Goal: Transaction & Acquisition: Purchase product/service

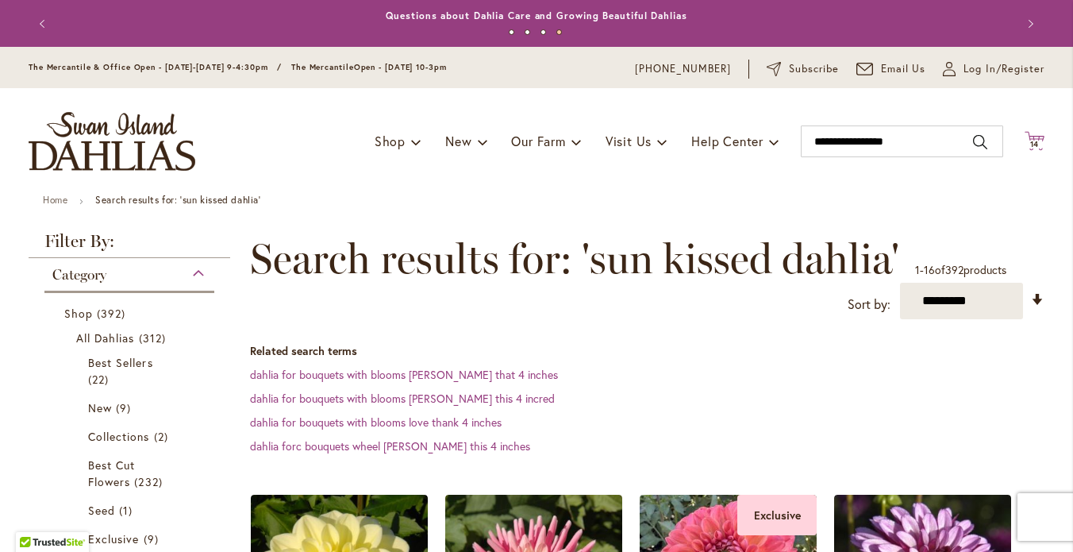
click at [1028, 150] on icon at bounding box center [1035, 140] width 20 height 19
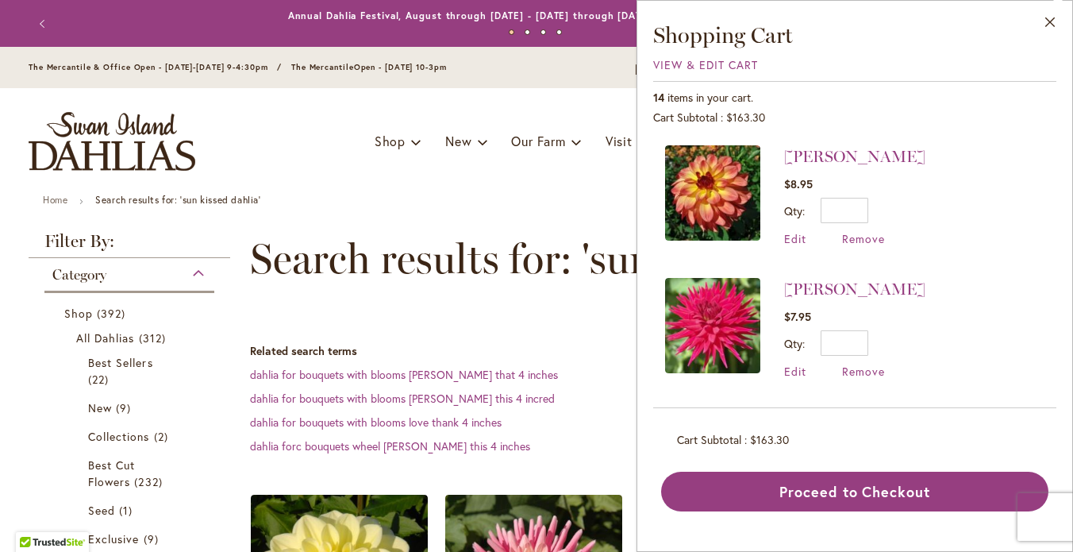
click at [1030, 151] on icon "Cart .cls-1 { fill: #231f20; }" at bounding box center [1035, 141] width 20 height 20
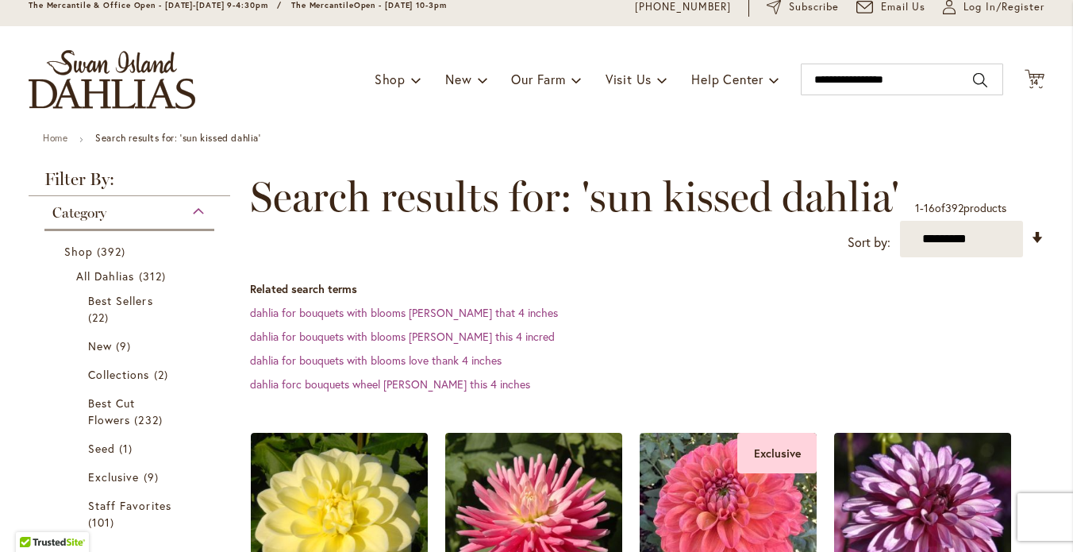
scroll to position [69, 0]
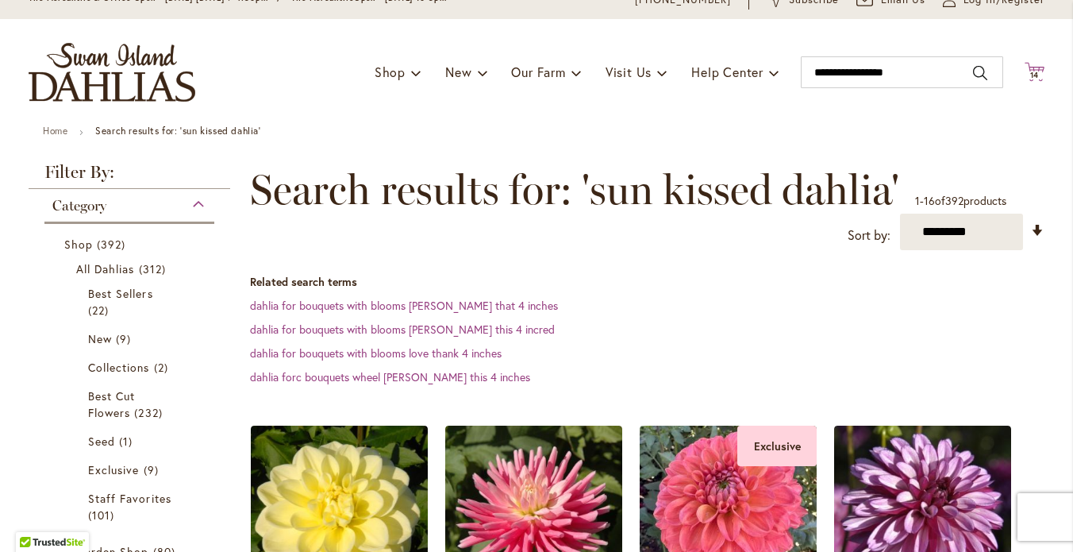
click at [1030, 82] on icon "Cart .cls-1 { fill: #231f20; }" at bounding box center [1035, 72] width 20 height 20
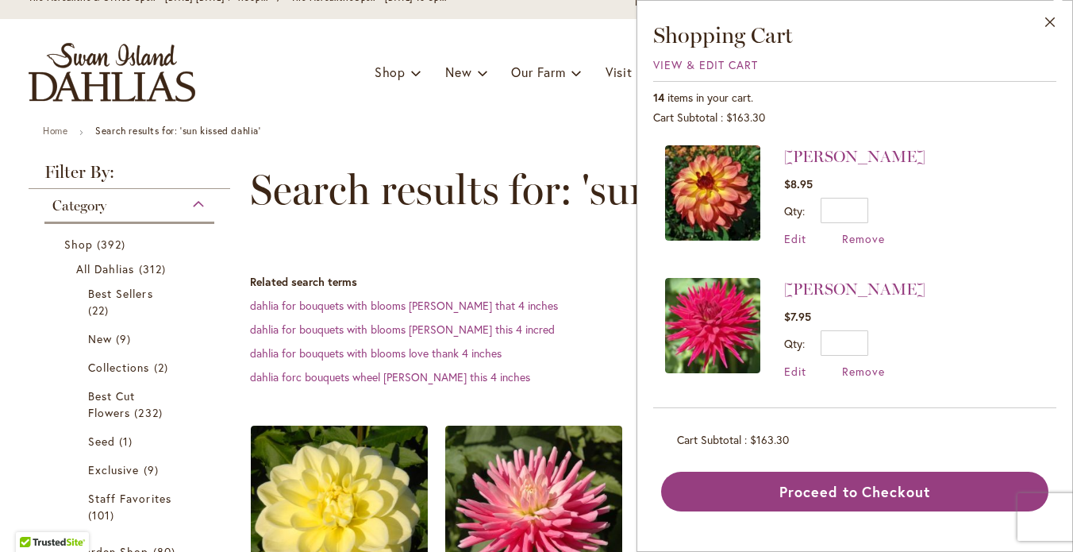
click at [1030, 82] on icon "Cart .cls-1 { fill: #231f20; }" at bounding box center [1035, 72] width 20 height 20
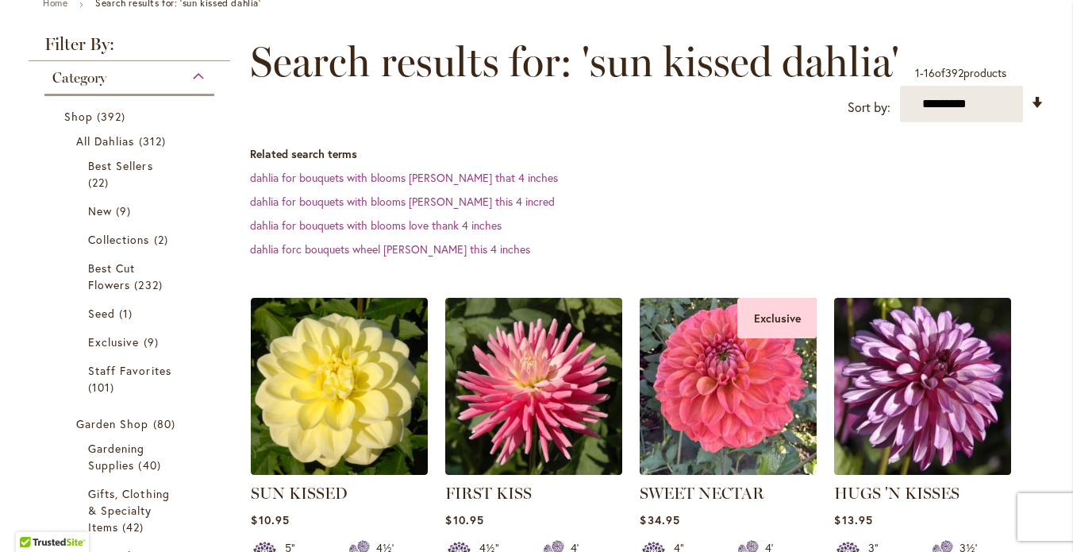
scroll to position [0, 0]
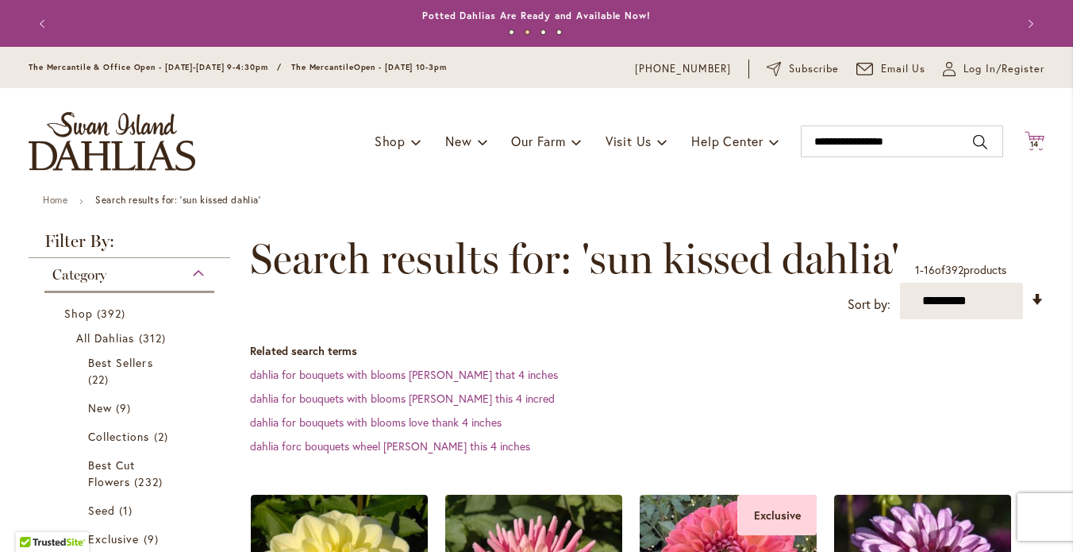
click at [1026, 151] on icon "Cart .cls-1 { fill: #231f20; }" at bounding box center [1035, 141] width 20 height 20
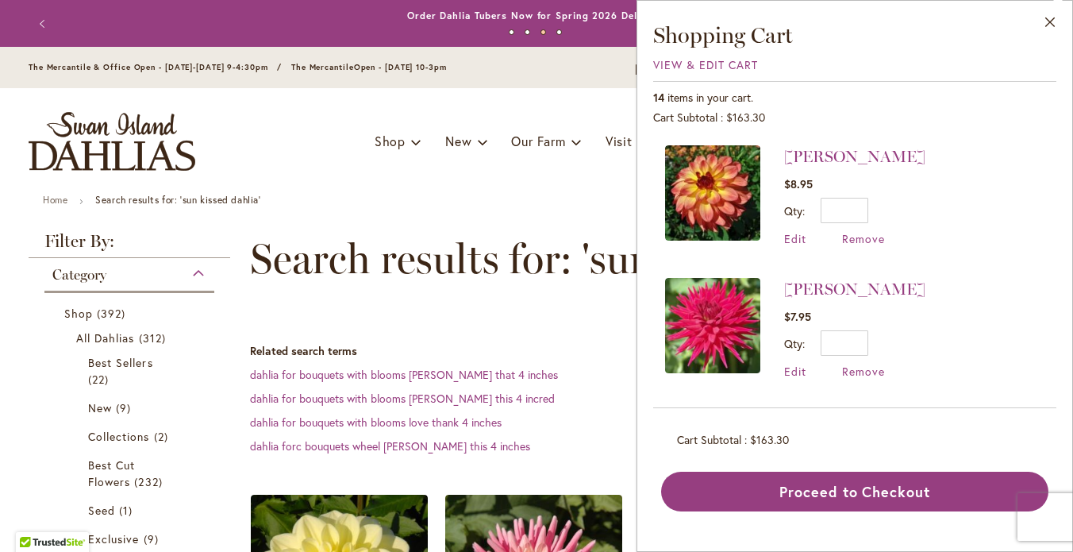
click at [1028, 150] on icon at bounding box center [1035, 140] width 20 height 19
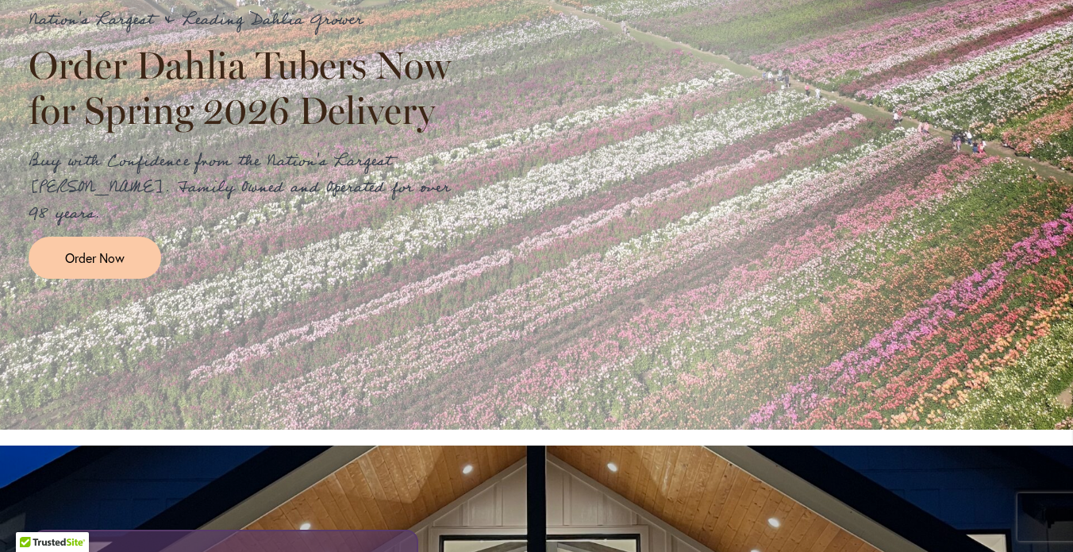
scroll to position [538, 0]
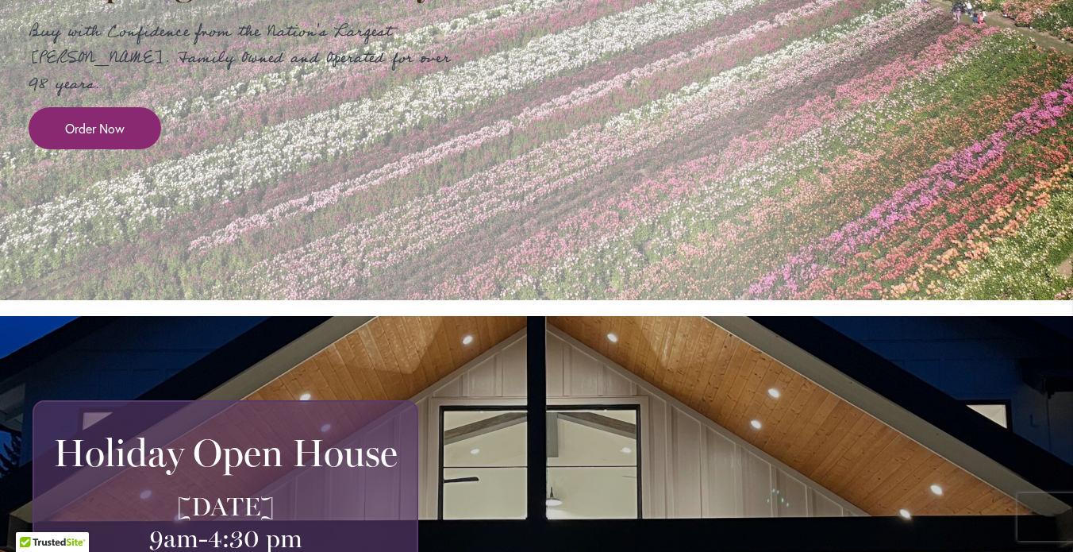
click at [106, 119] on span "Order Now" at bounding box center [95, 128] width 60 height 18
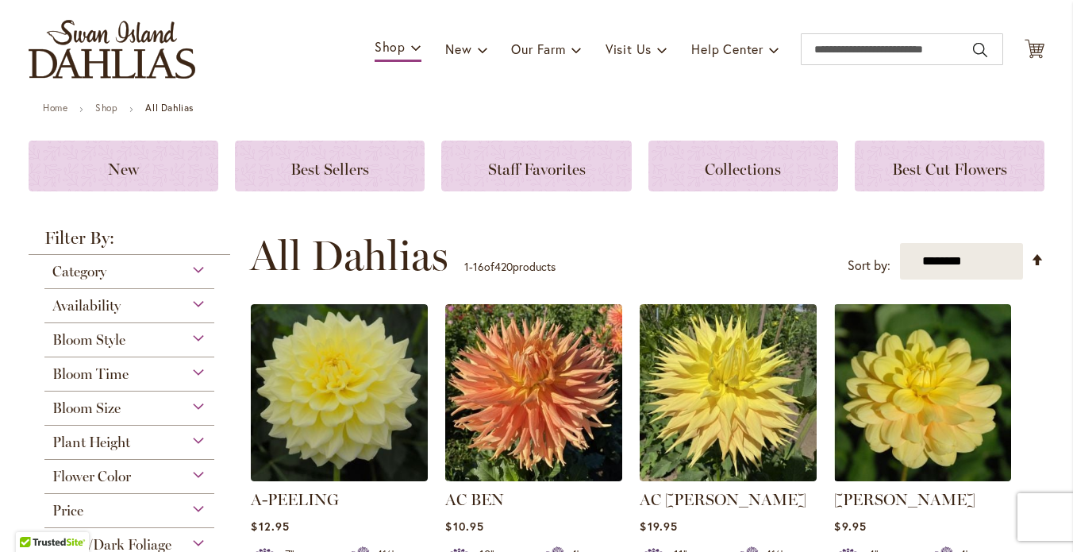
scroll to position [85, 0]
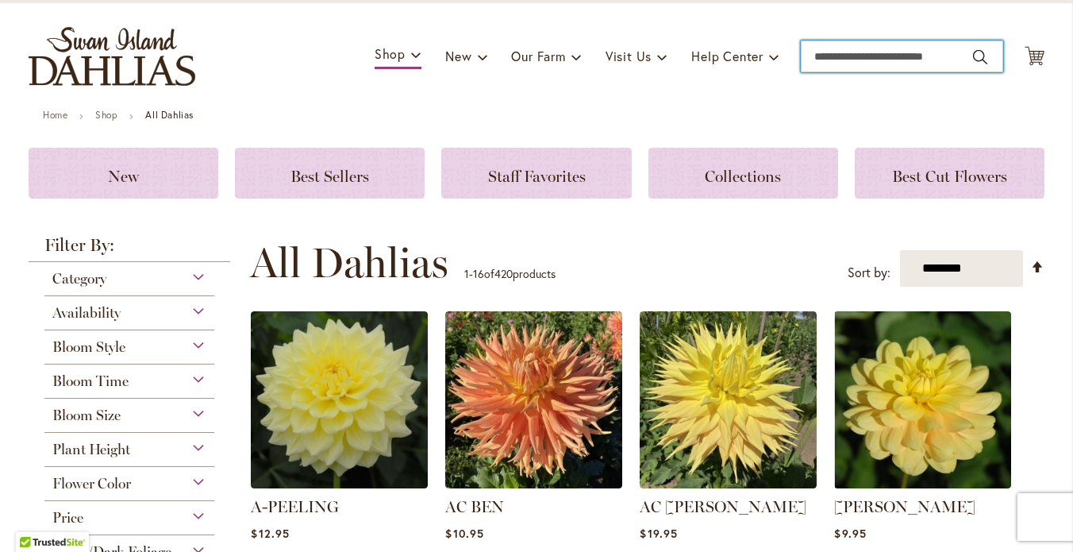
click at [818, 67] on input "Search" at bounding box center [902, 56] width 202 height 32
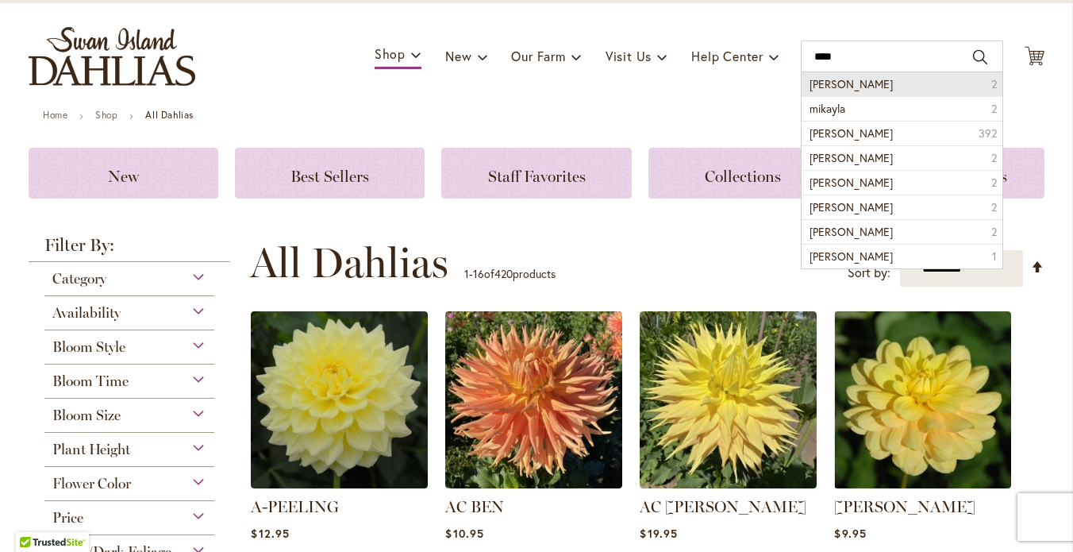
click at [880, 91] on span "mikayla miranda" at bounding box center [851, 83] width 83 height 15
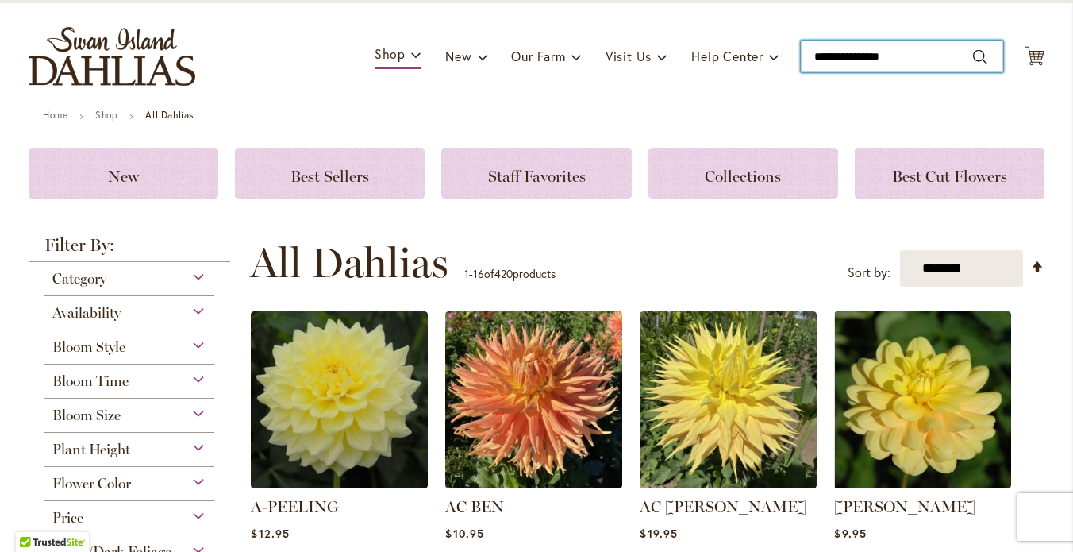
type input "**********"
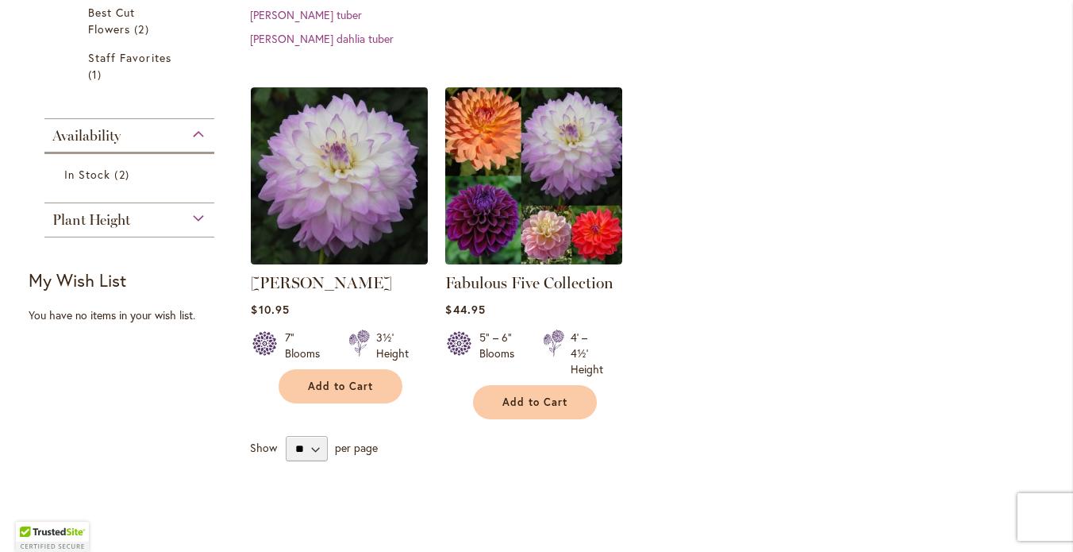
scroll to position [449, 0]
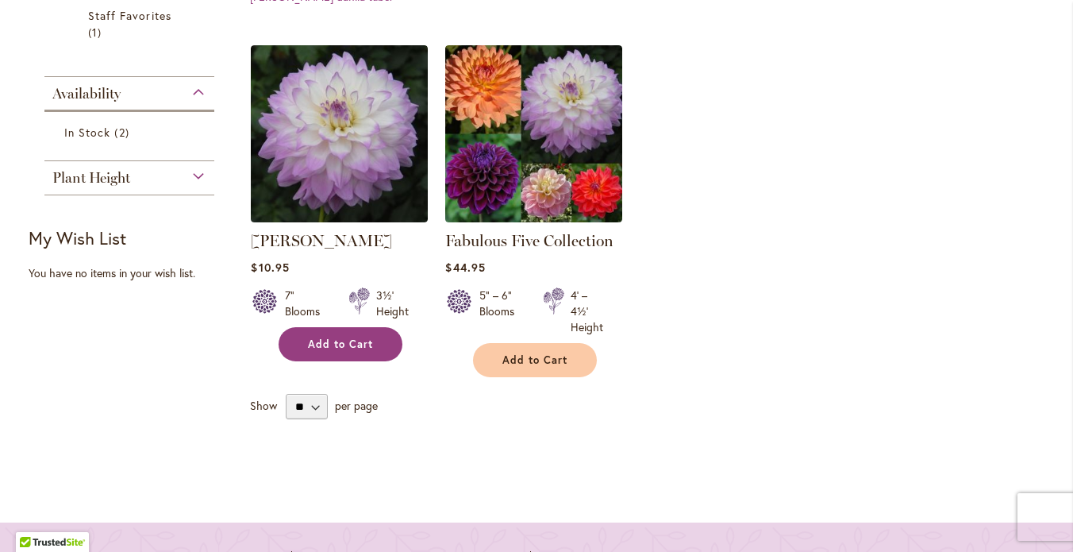
click at [348, 351] on span "Add to Cart" at bounding box center [340, 343] width 65 height 13
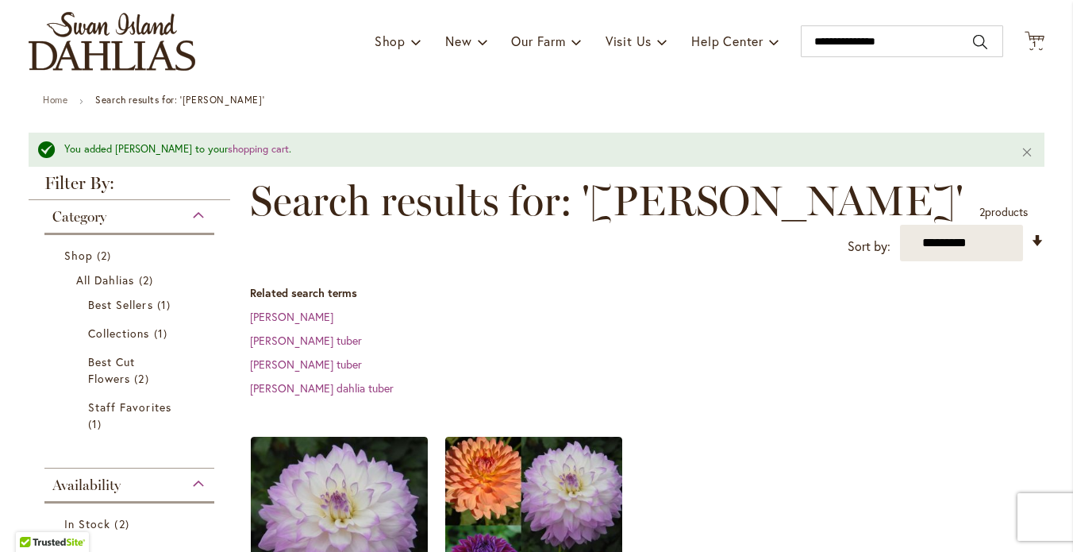
scroll to position [102, 0]
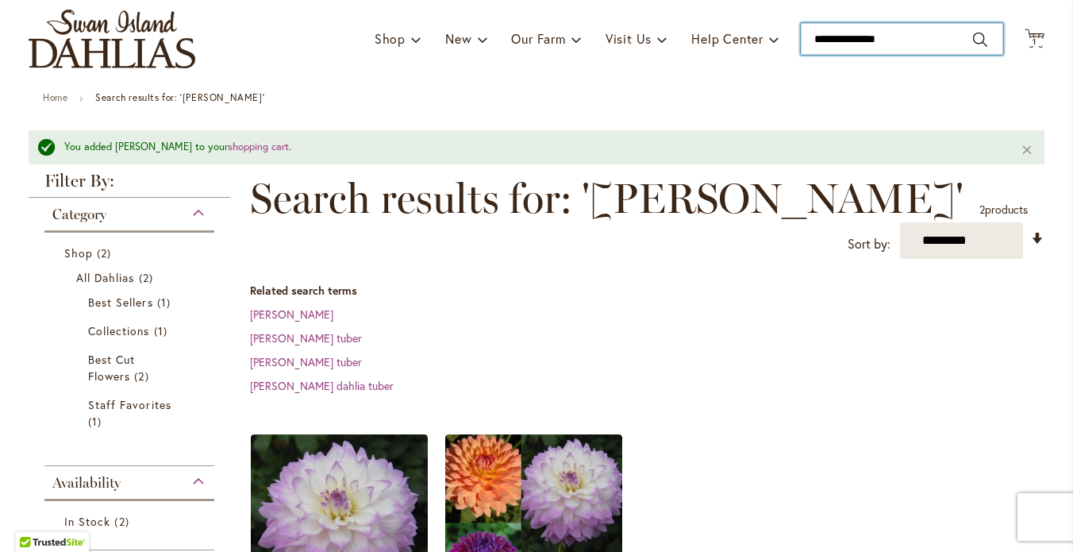
drag, startPoint x: 903, startPoint y: 54, endPoint x: 797, endPoint y: 60, distance: 105.7
click at [801, 55] on input "**********" at bounding box center [902, 39] width 202 height 32
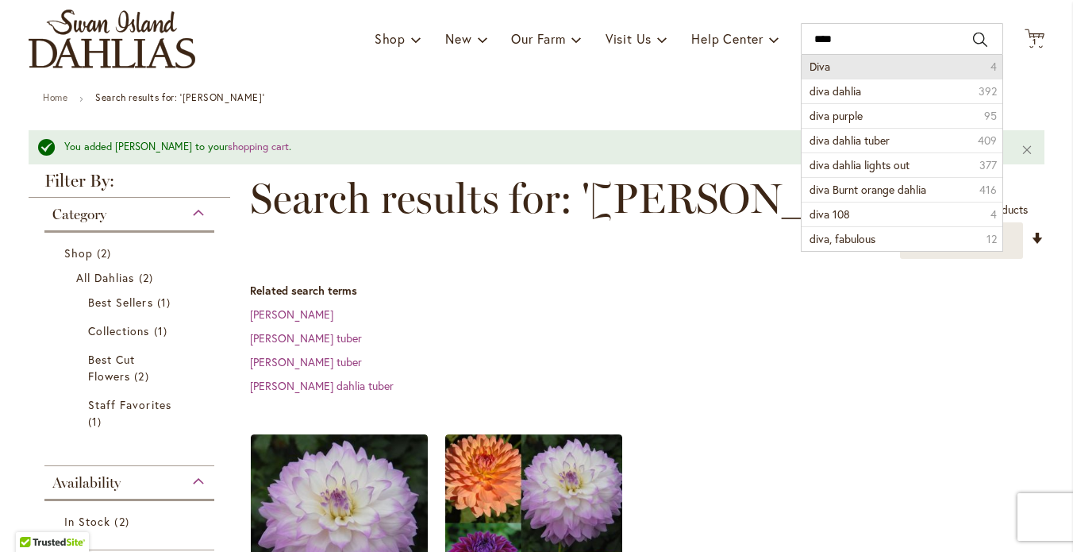
click at [812, 74] on span "Diva" at bounding box center [820, 66] width 21 height 15
type input "****"
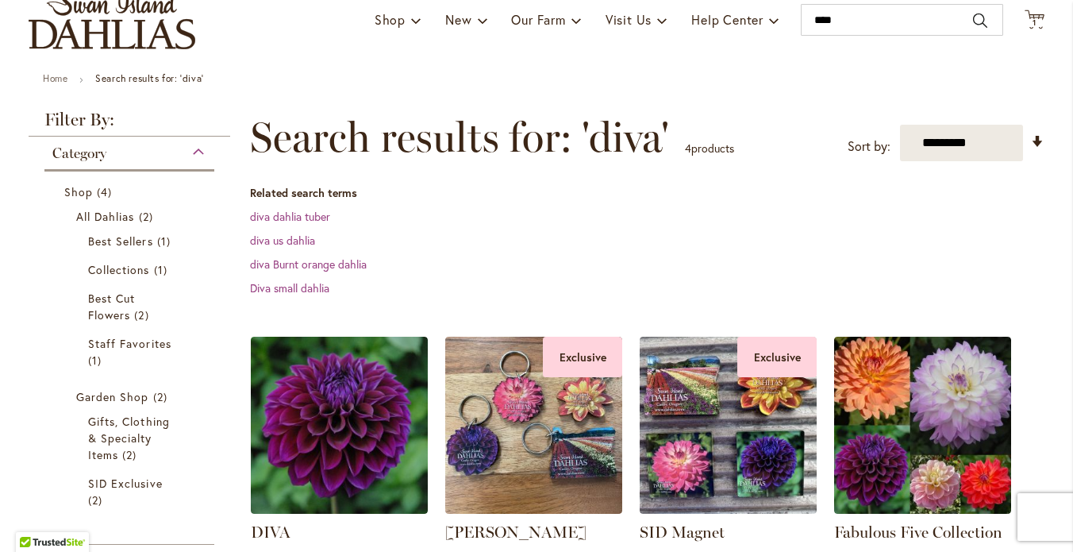
scroll to position [308, 0]
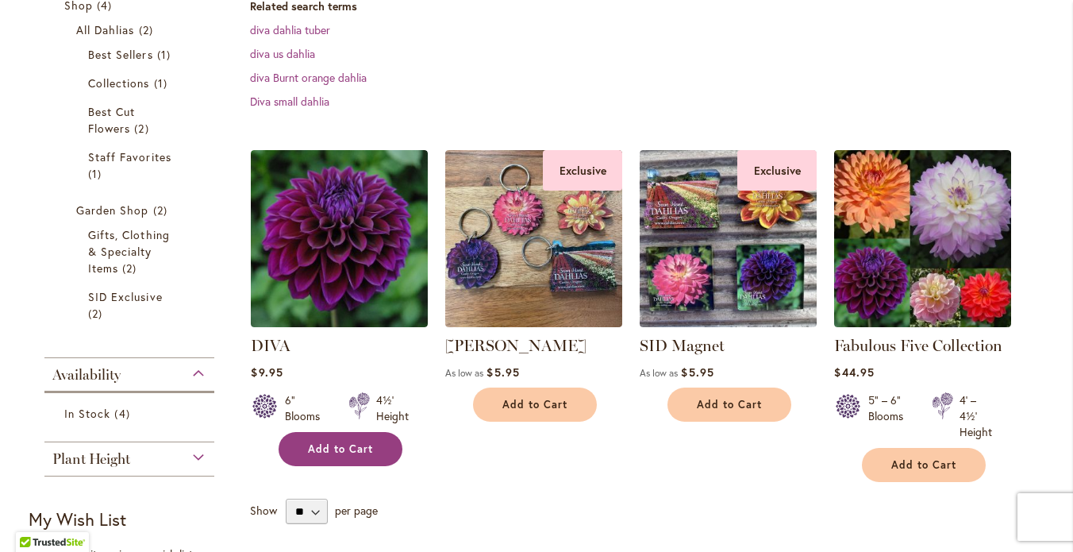
click at [347, 456] on span "Add to Cart" at bounding box center [340, 448] width 65 height 13
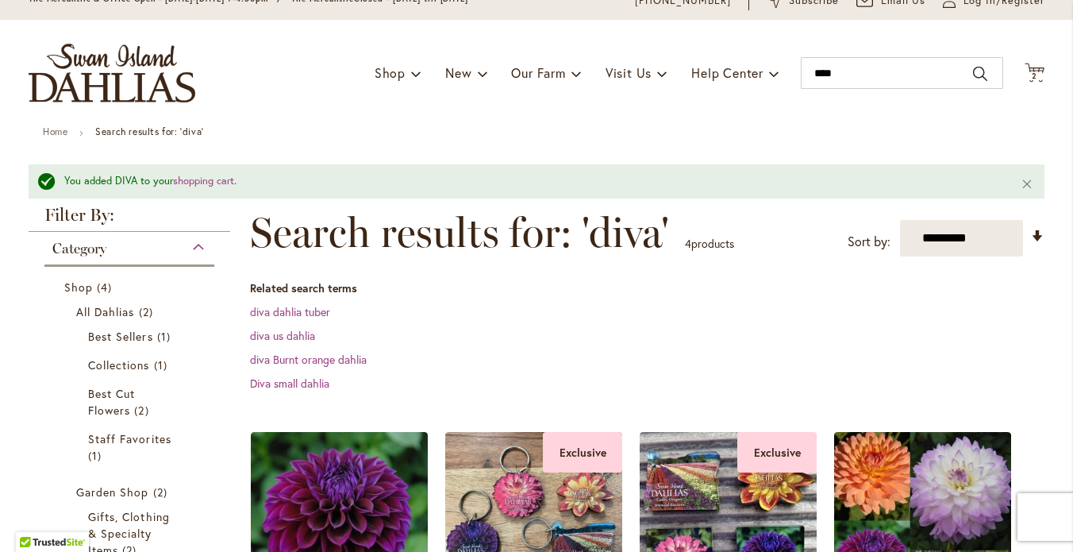
scroll to position [60, 0]
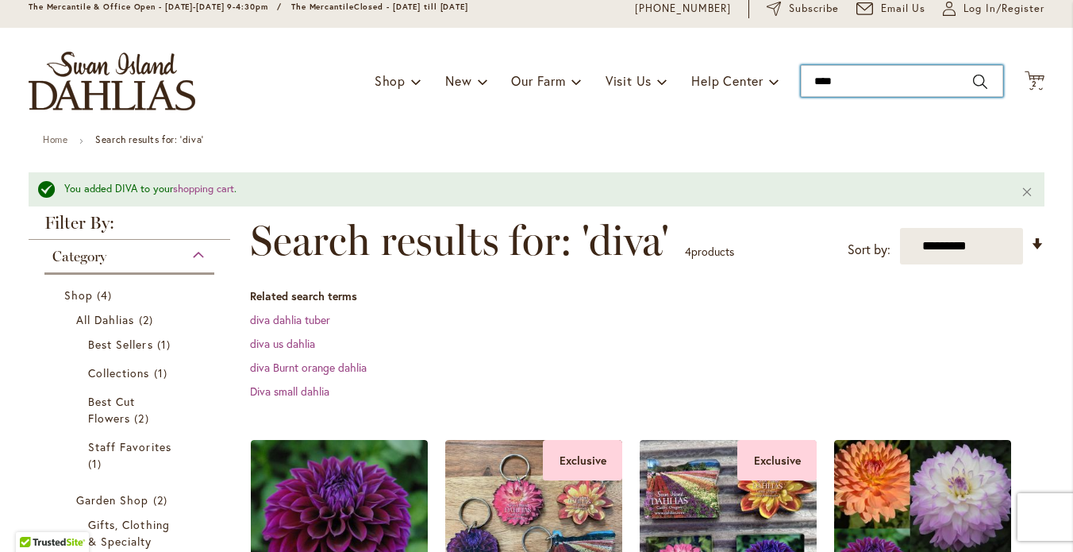
drag, startPoint x: 839, startPoint y: 94, endPoint x: 786, endPoint y: 100, distance: 53.5
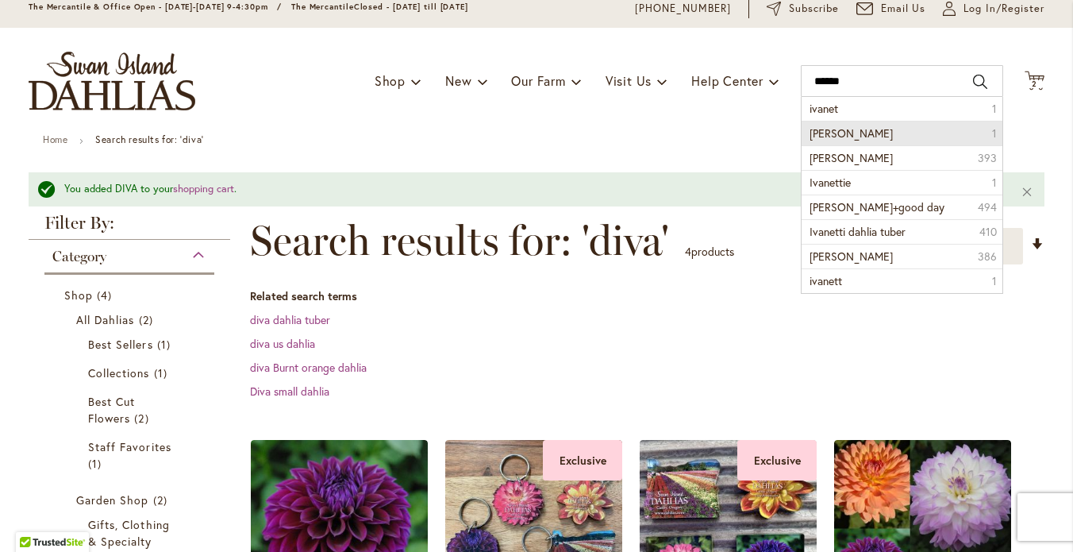
click at [838, 141] on span "ivanetti" at bounding box center [851, 132] width 83 height 15
type input "********"
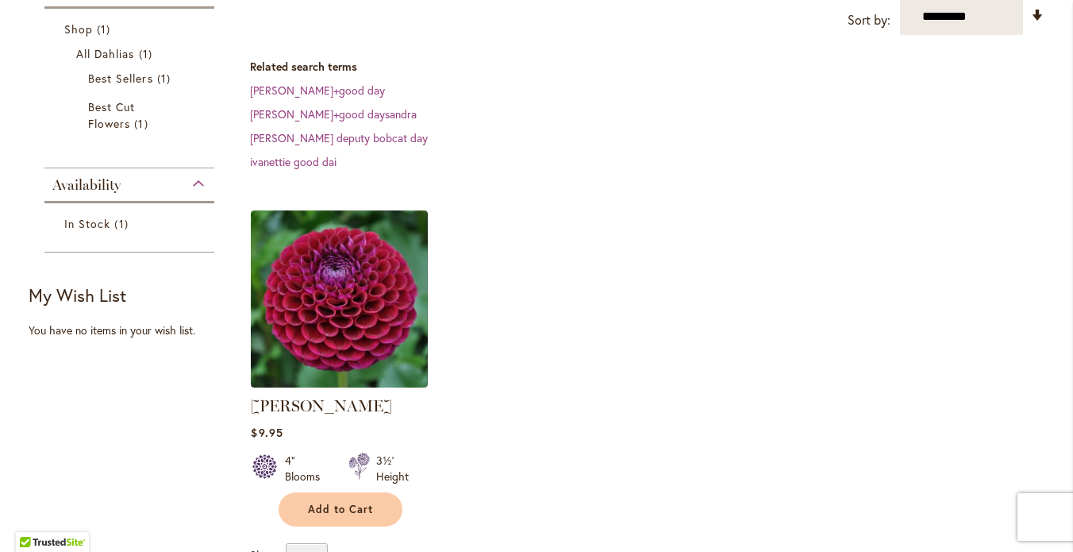
scroll to position [287, 0]
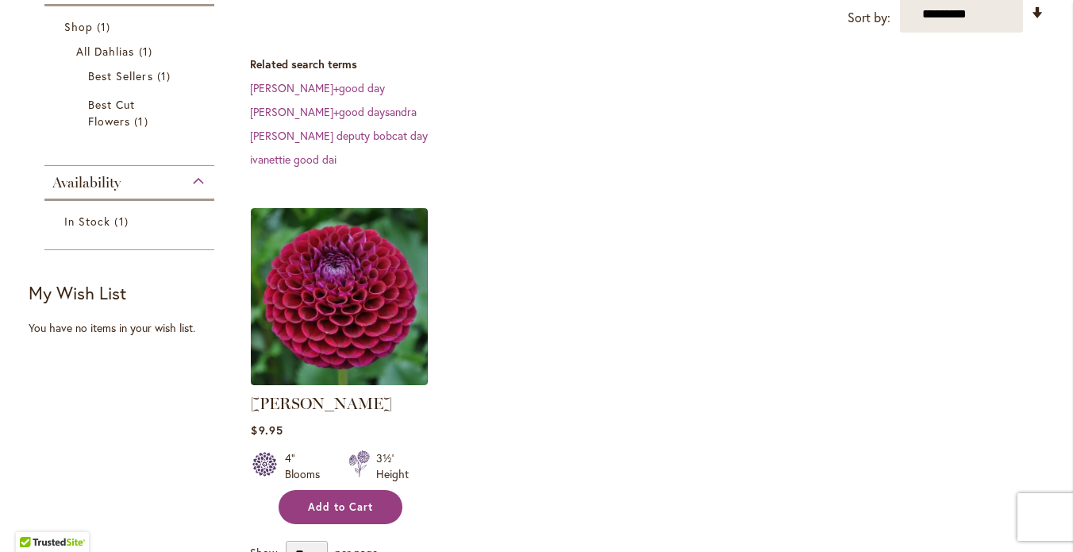
click at [347, 500] on span "Add to Cart" at bounding box center [340, 506] width 65 height 13
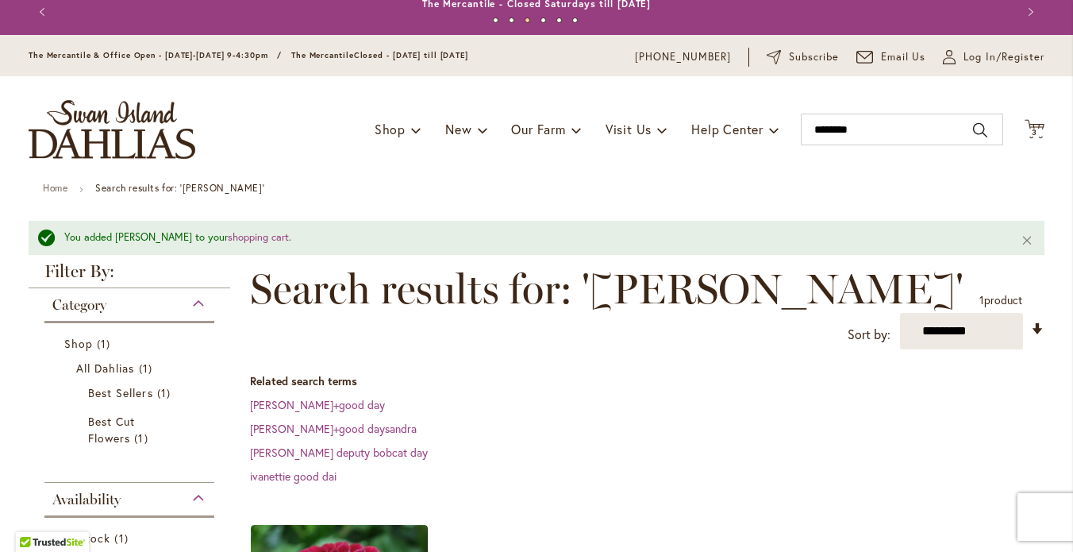
scroll to position [0, 0]
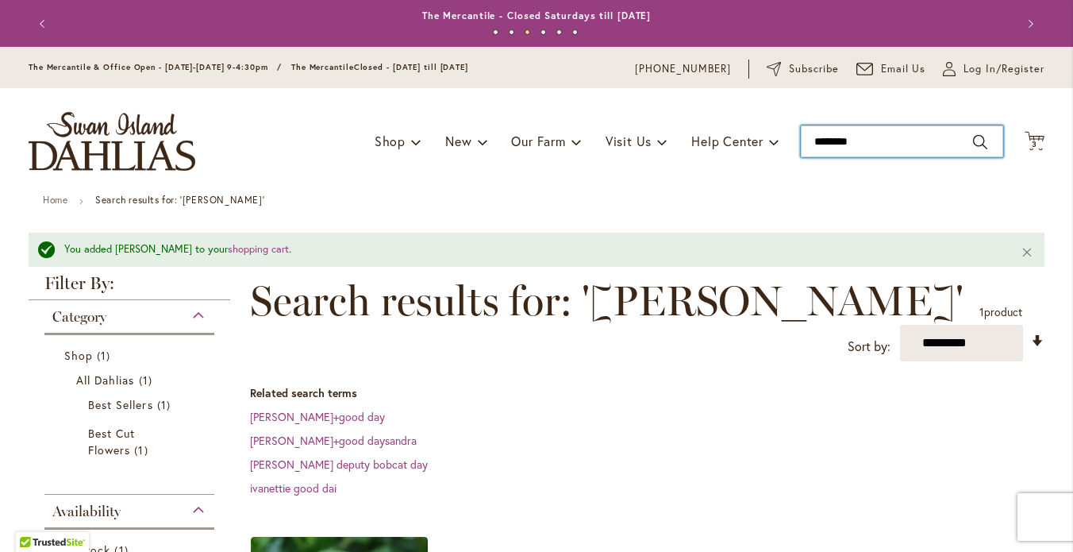
drag, startPoint x: 851, startPoint y: 154, endPoint x: 784, endPoint y: 160, distance: 67.0
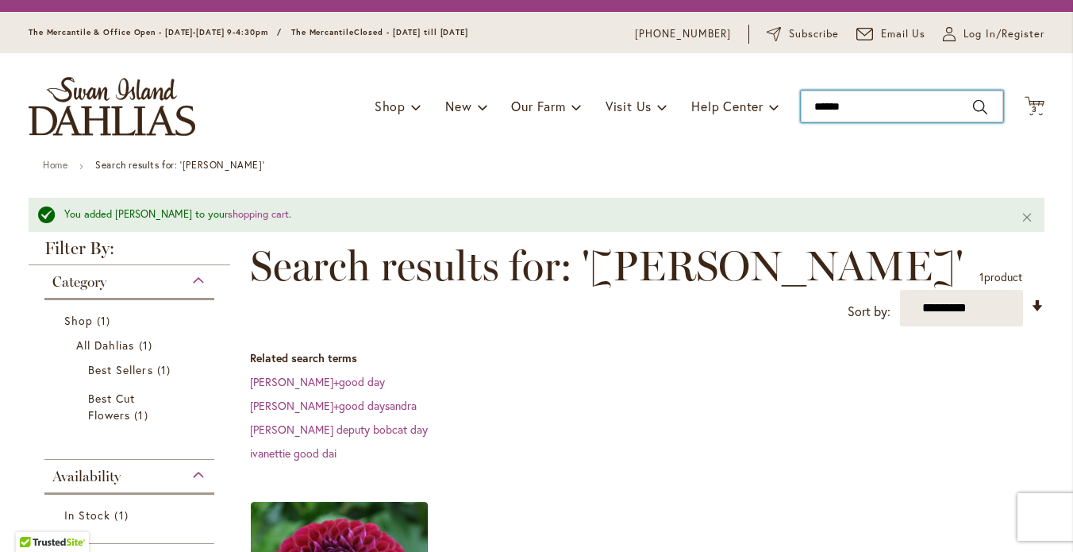
scroll to position [21, 0]
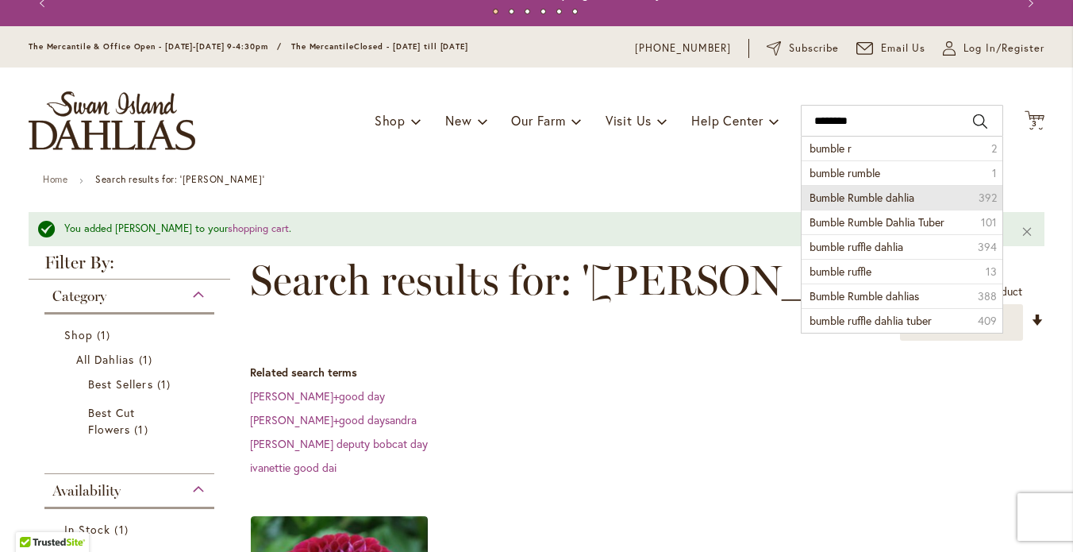
click at [843, 205] on span "Bumble Rumble dahlia" at bounding box center [862, 197] width 105 height 15
type input "**********"
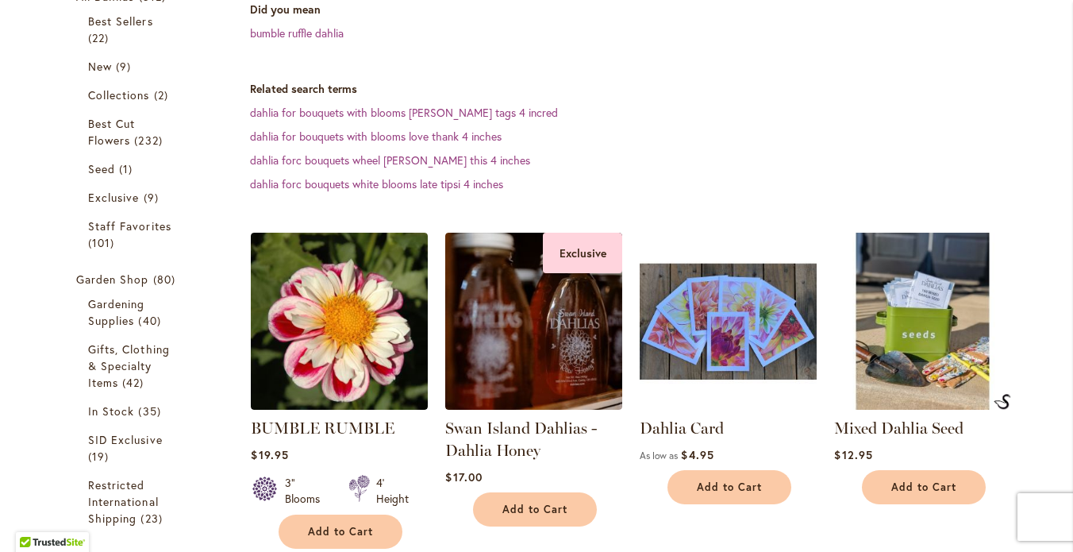
scroll to position [348, 0]
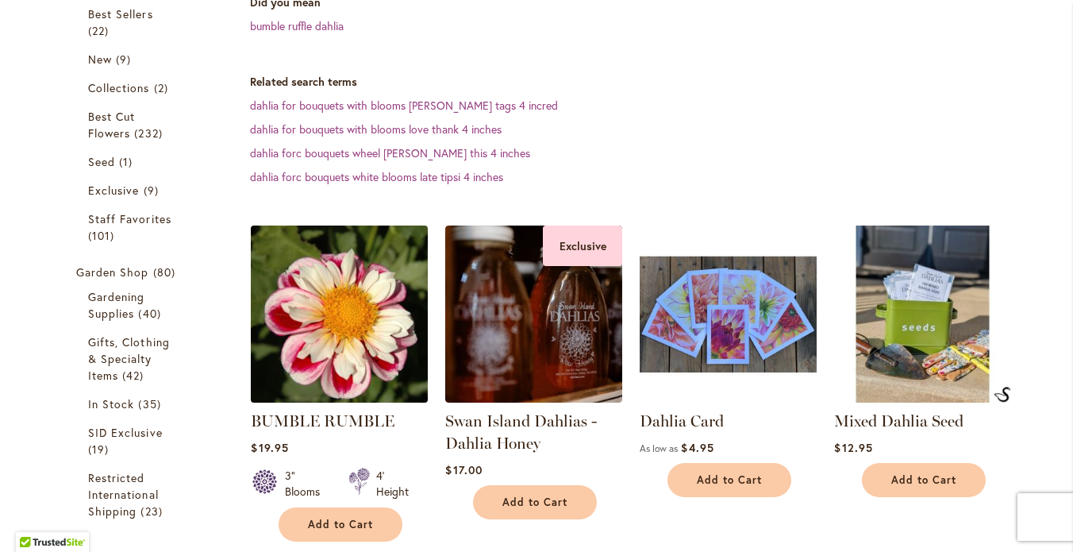
click at [349, 343] on img at bounding box center [340, 314] width 186 height 186
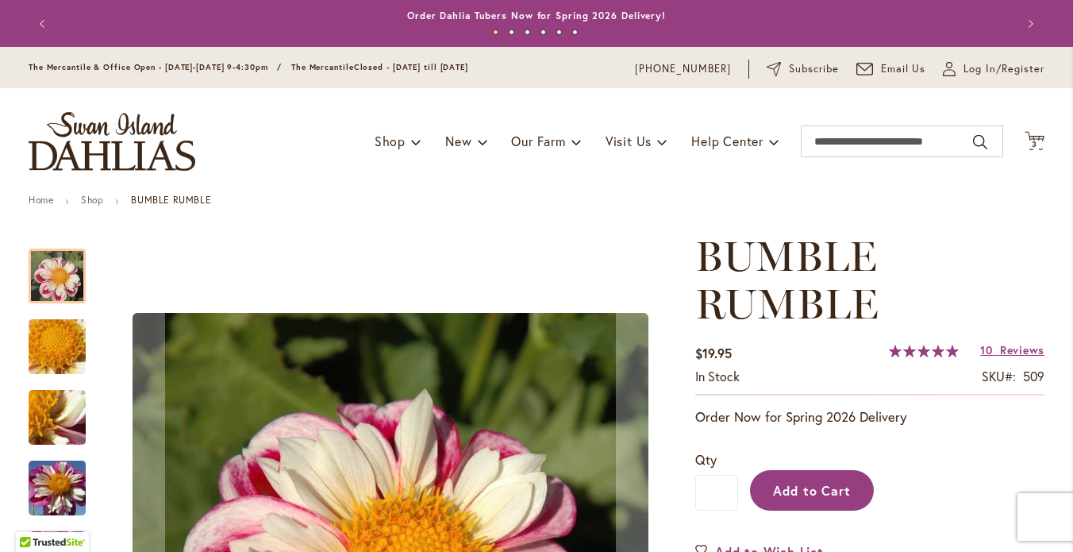
click at [820, 499] on span "Add to Cart" at bounding box center [812, 490] width 79 height 17
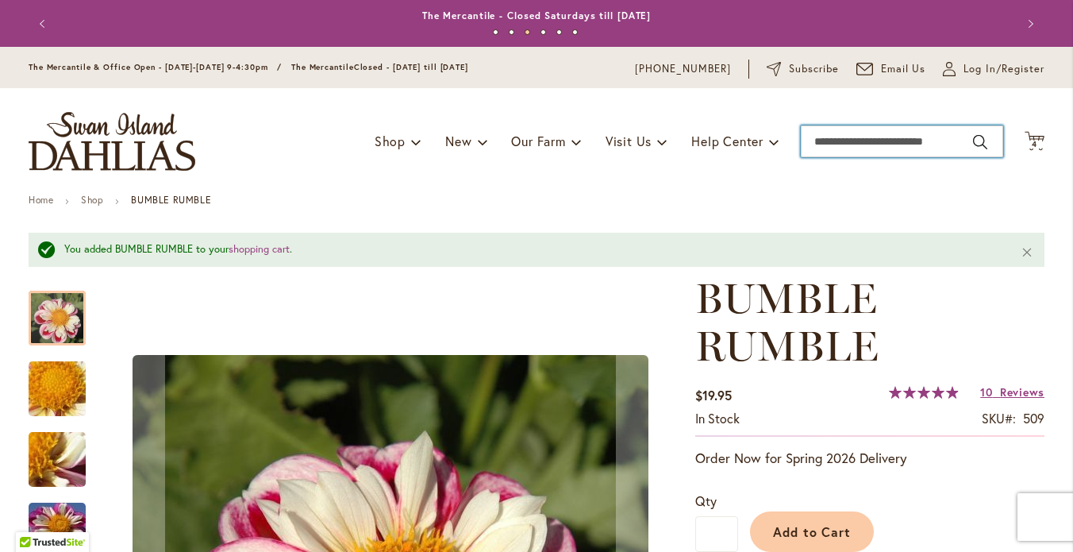
click at [839, 157] on input "Search" at bounding box center [902, 141] width 202 height 32
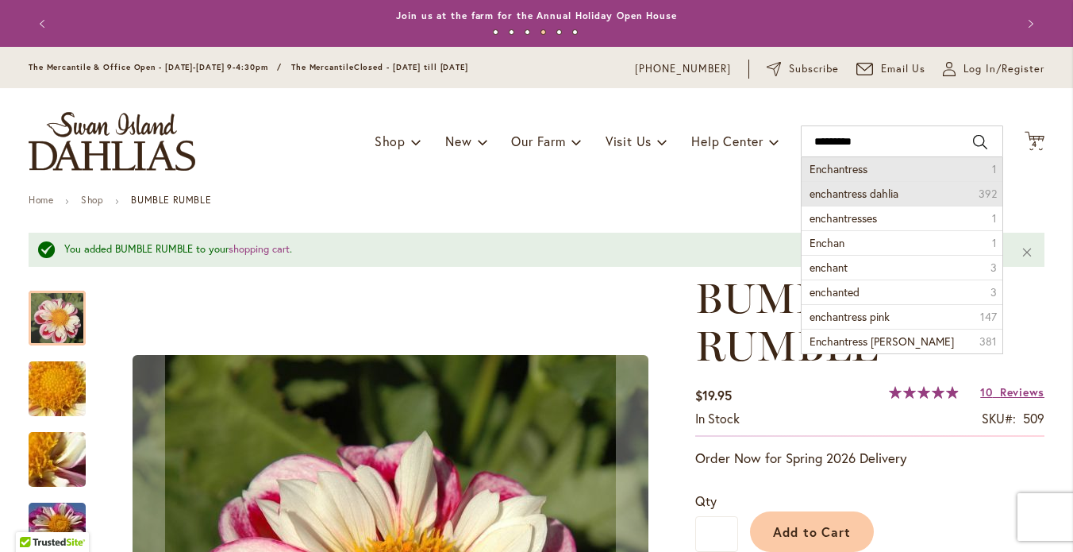
drag, startPoint x: 859, startPoint y: 183, endPoint x: 857, endPoint y: 206, distance: 23.1
click at [857, 201] on span "enchantress dahlia" at bounding box center [854, 193] width 89 height 15
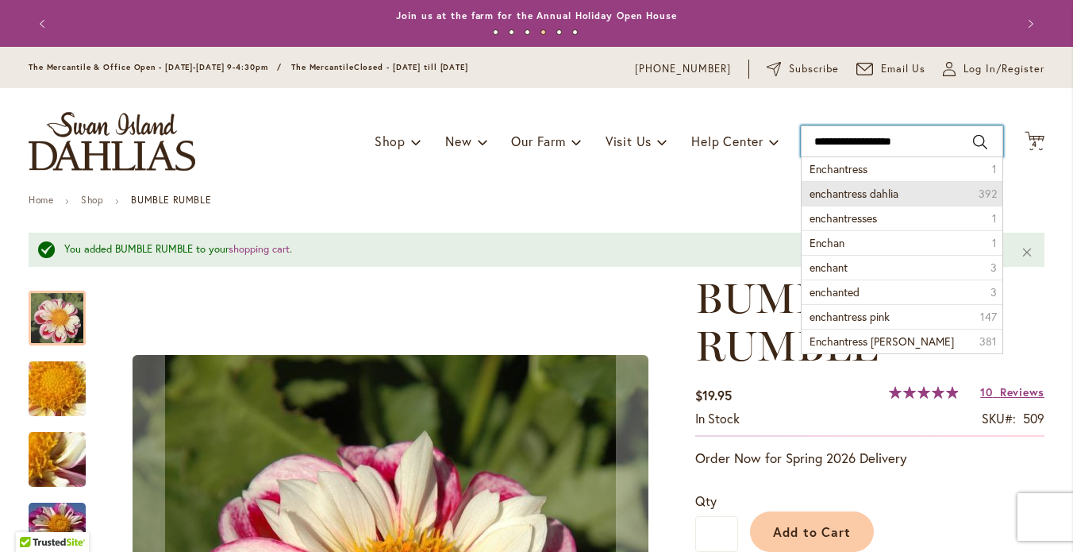
type input "**********"
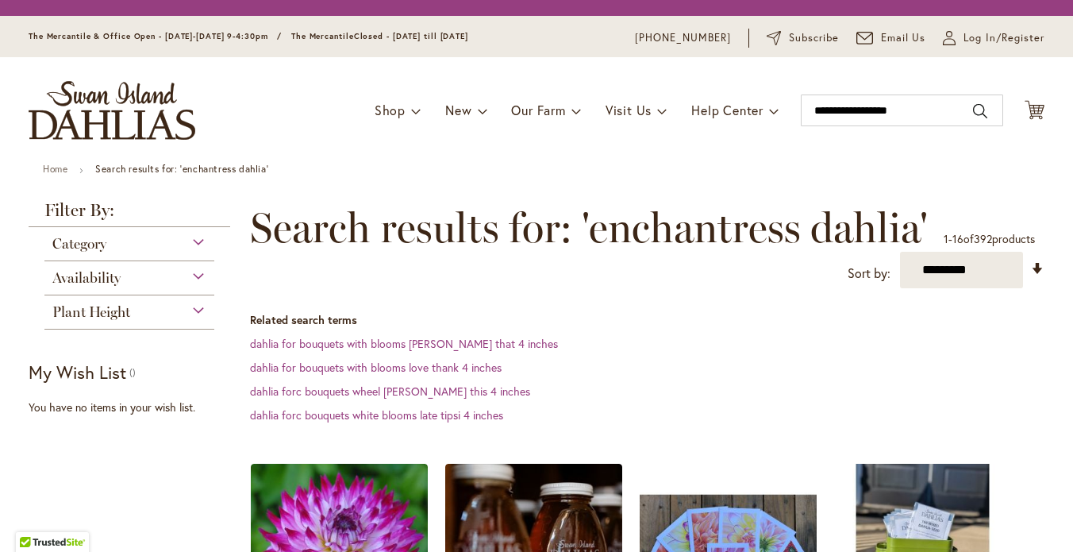
scroll to position [415, 0]
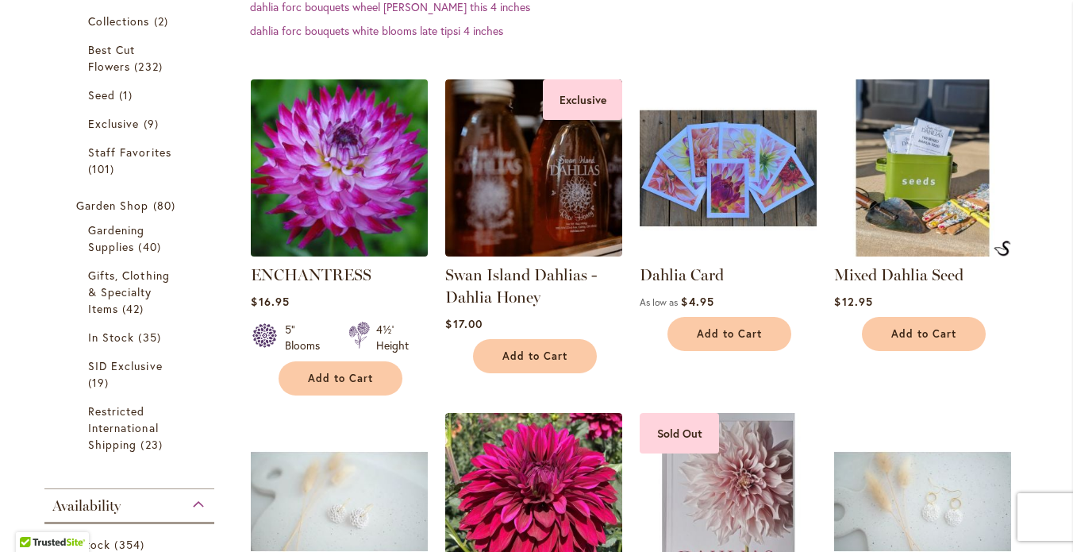
click at [316, 204] on img at bounding box center [340, 168] width 186 height 186
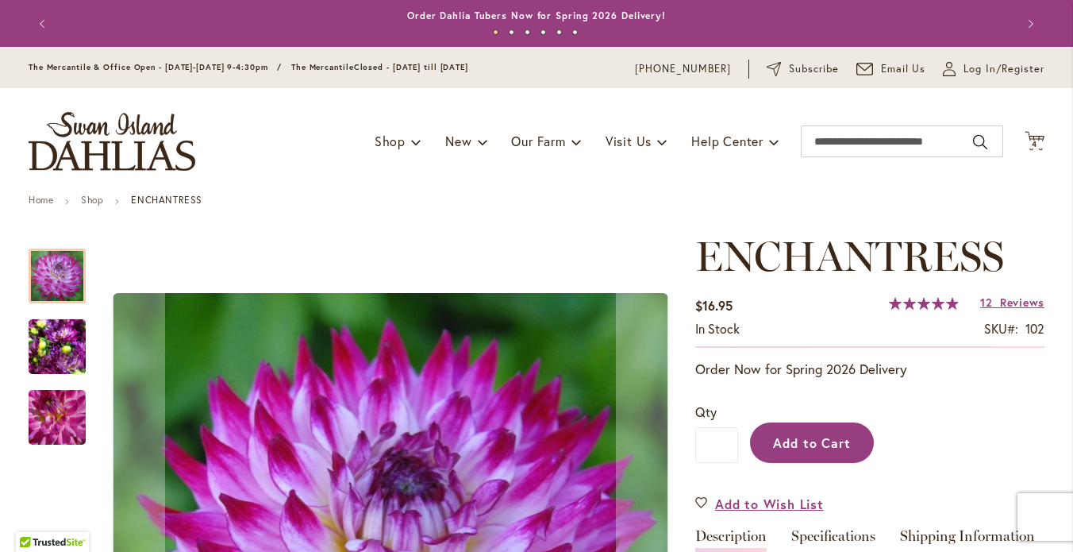
click at [791, 451] on span "Add to Cart" at bounding box center [812, 442] width 79 height 17
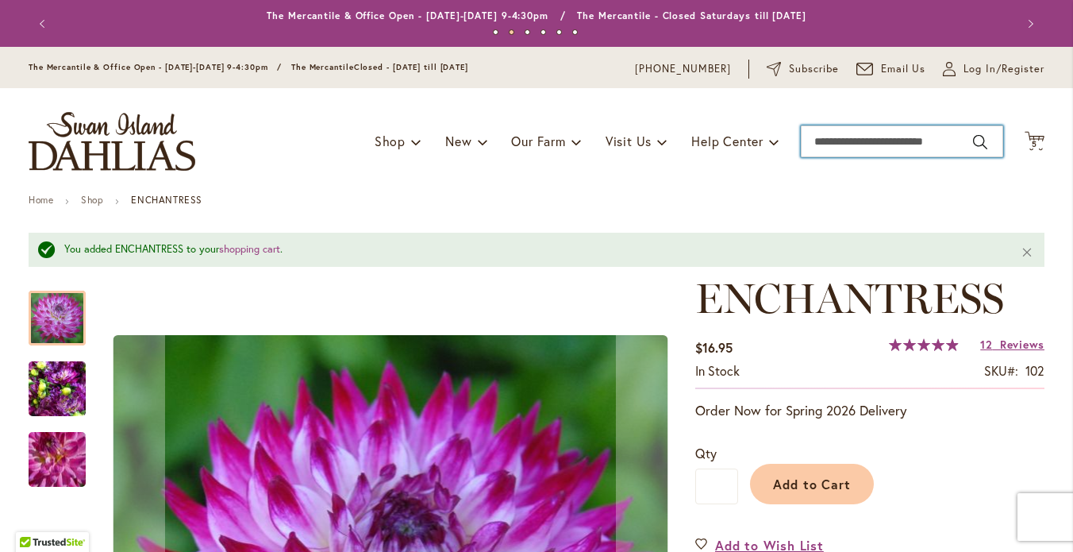
click at [854, 157] on input "Search" at bounding box center [902, 141] width 202 height 32
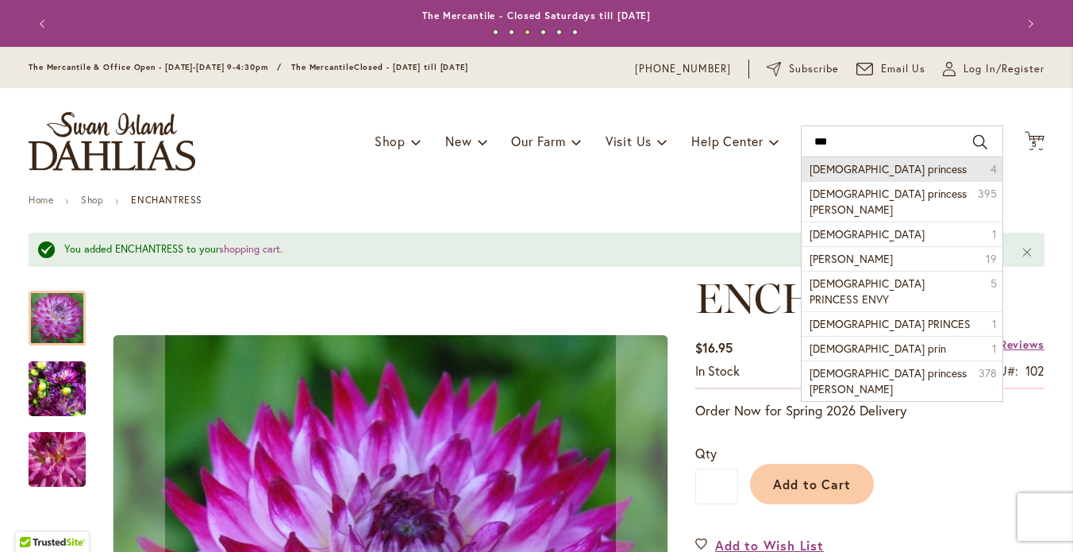
click at [852, 176] on span "Gay princess" at bounding box center [888, 168] width 157 height 15
type input "**********"
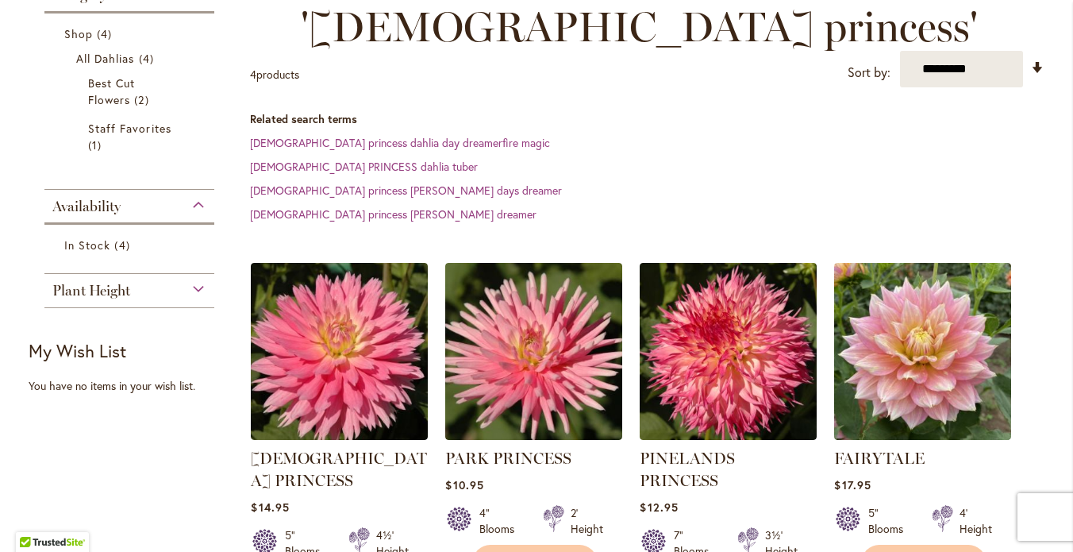
scroll to position [300, 0]
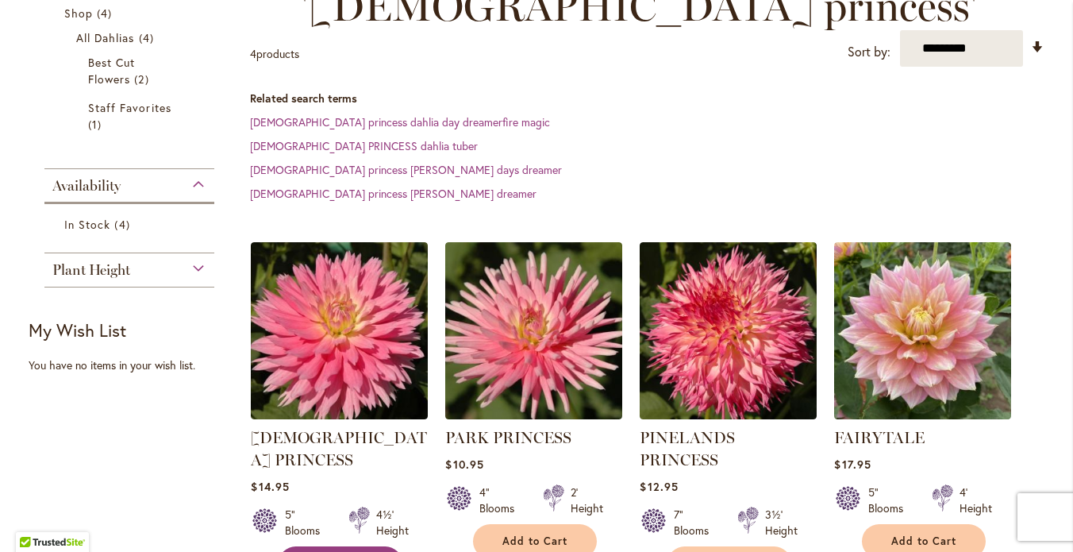
click at [346, 551] on span "Add to Cart" at bounding box center [340, 562] width 65 height 13
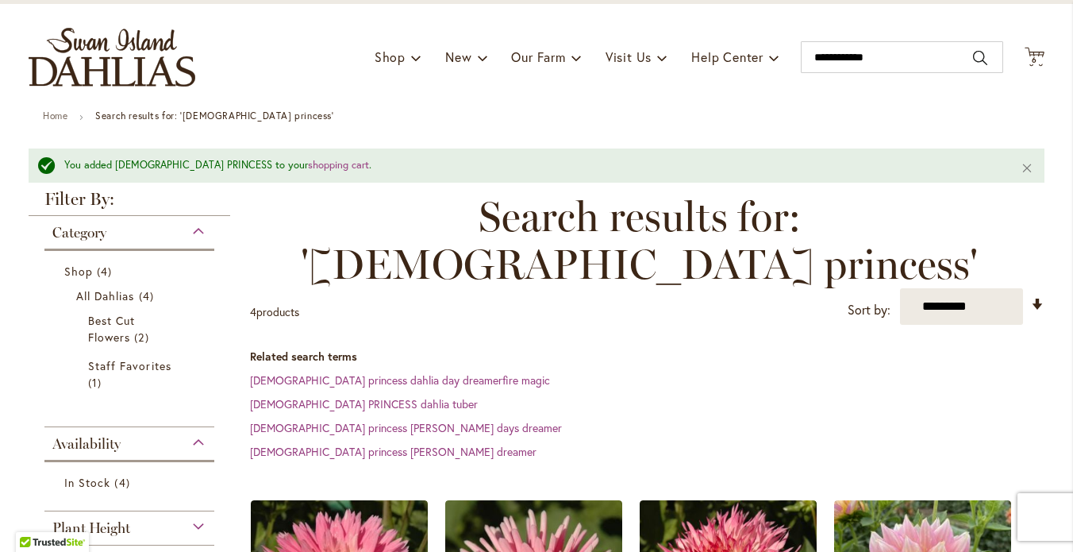
scroll to position [80, 0]
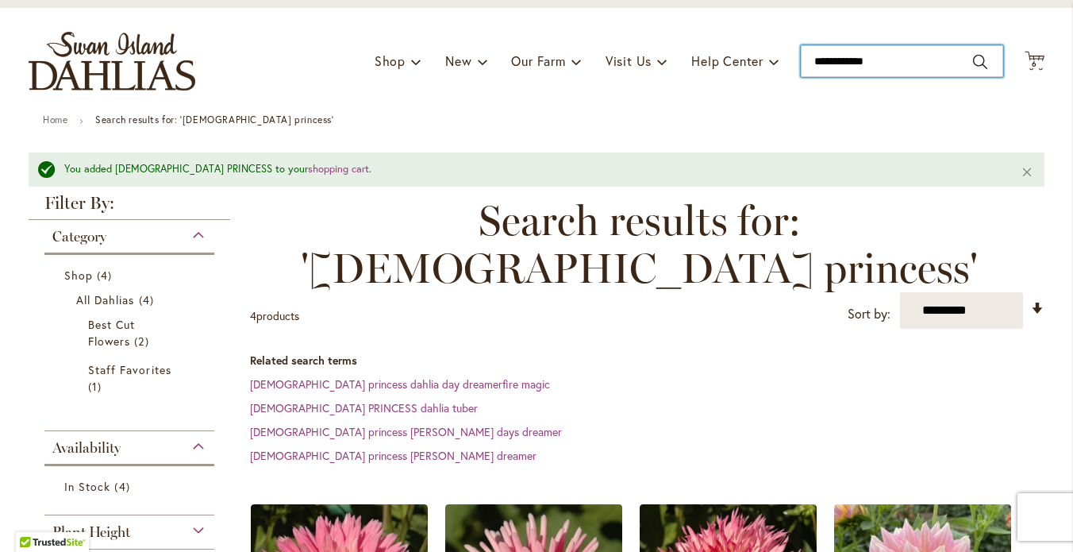
drag, startPoint x: 884, startPoint y: 75, endPoint x: 793, endPoint y: 75, distance: 91.3
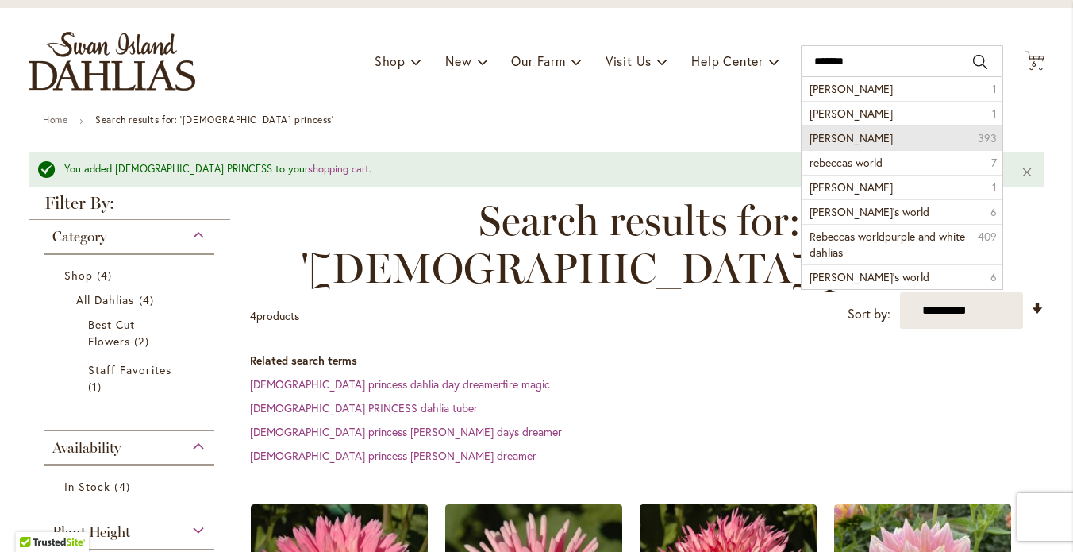
drag, startPoint x: 817, startPoint y: 103, endPoint x: 823, endPoint y: 152, distance: 49.6
click at [823, 145] on span "rebecca lynn dahlia" at bounding box center [851, 137] width 83 height 15
type input "**********"
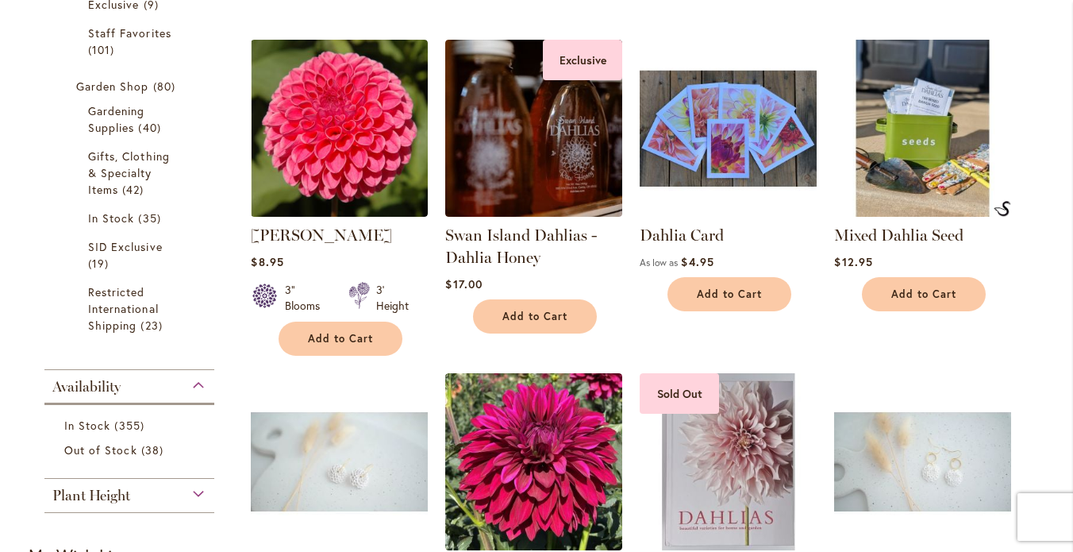
scroll to position [461, 0]
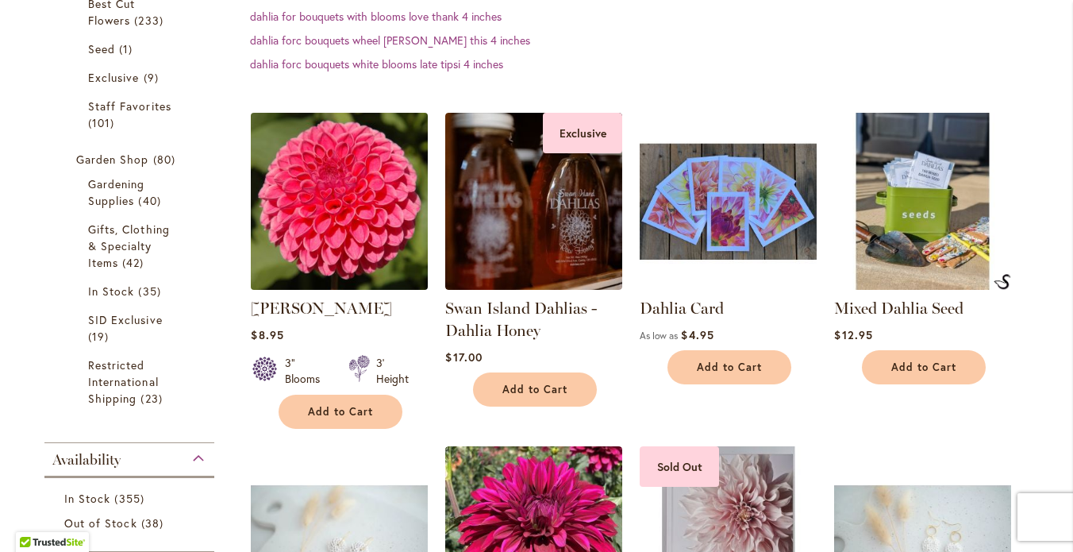
click at [323, 241] on img at bounding box center [340, 201] width 186 height 186
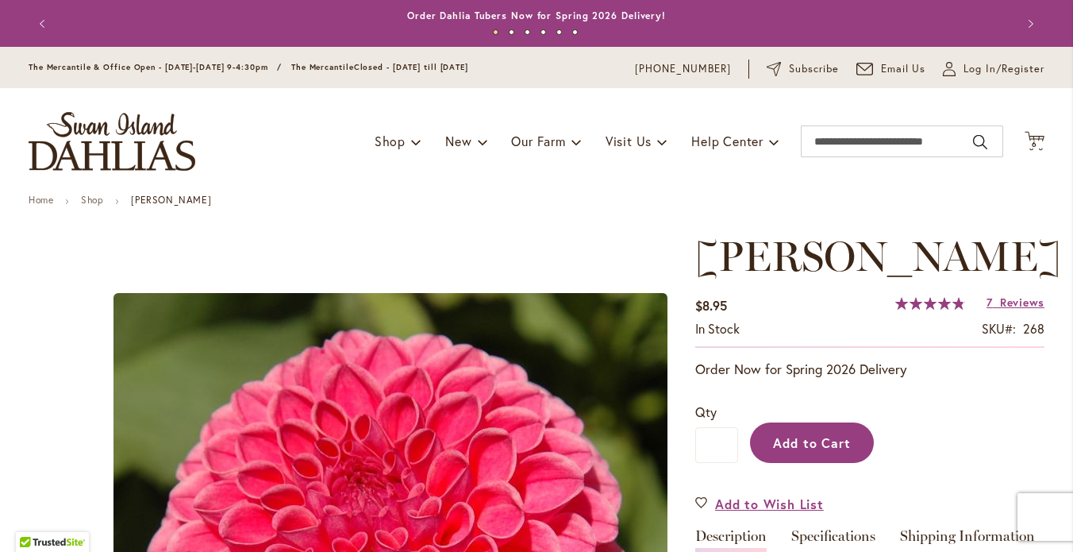
click at [810, 451] on span "Add to Cart" at bounding box center [812, 442] width 79 height 17
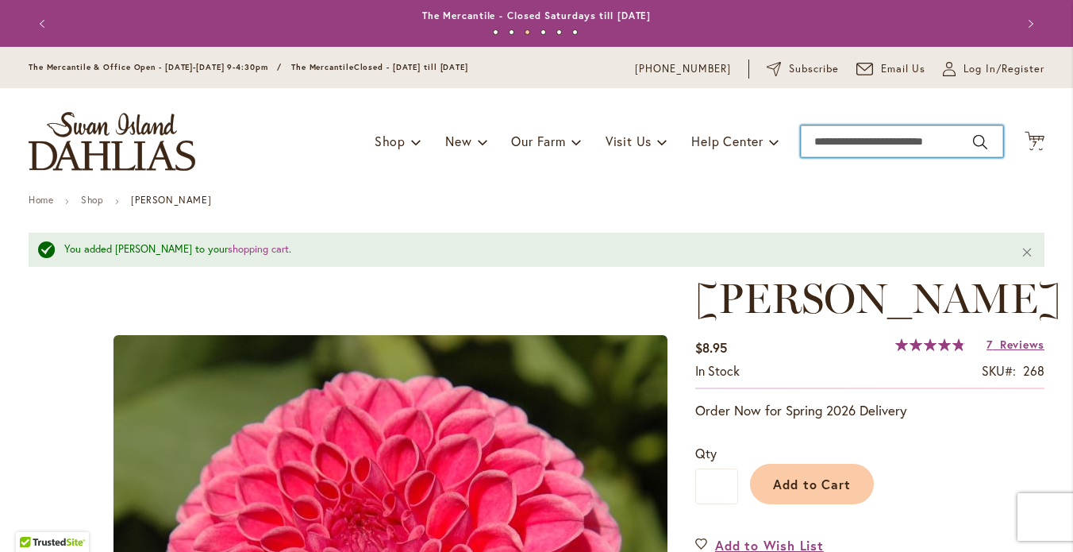
click at [824, 155] on input "Search" at bounding box center [902, 141] width 202 height 32
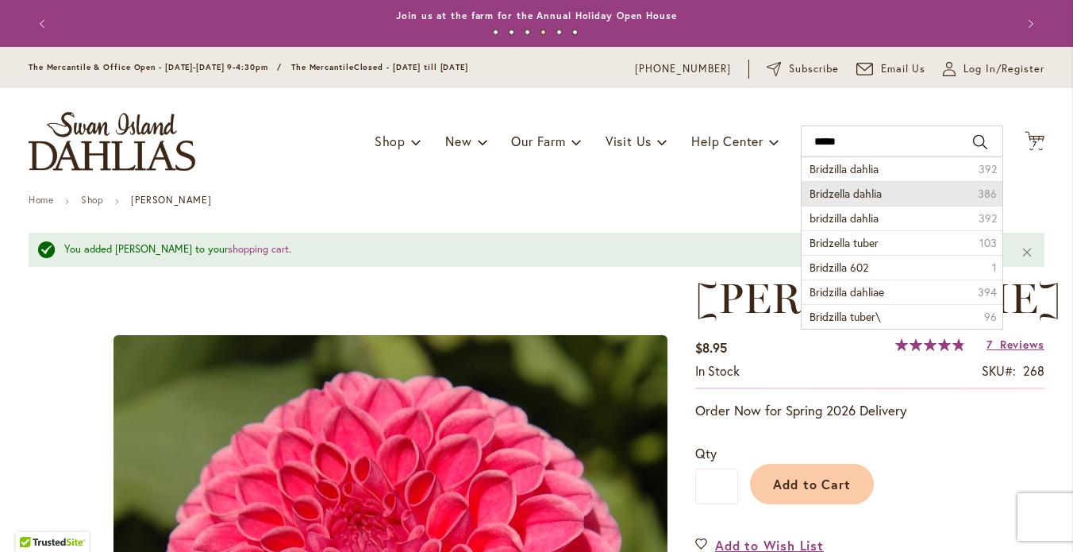
drag, startPoint x: 802, startPoint y: 175, endPoint x: 826, endPoint y: 204, distance: 37.2
click at [826, 201] on span "Bridzella dahlia" at bounding box center [846, 193] width 72 height 15
type input "**********"
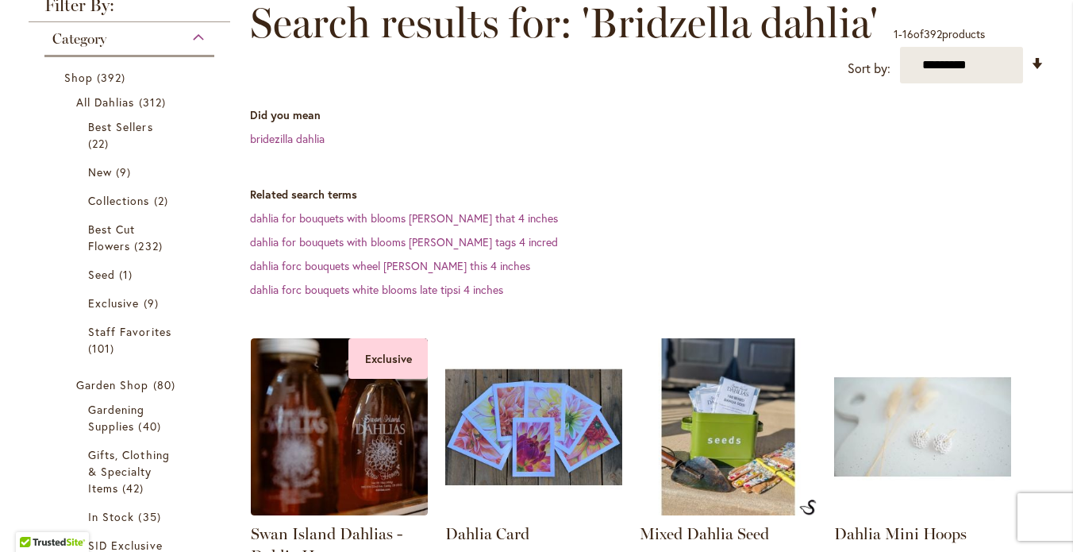
scroll to position [123, 0]
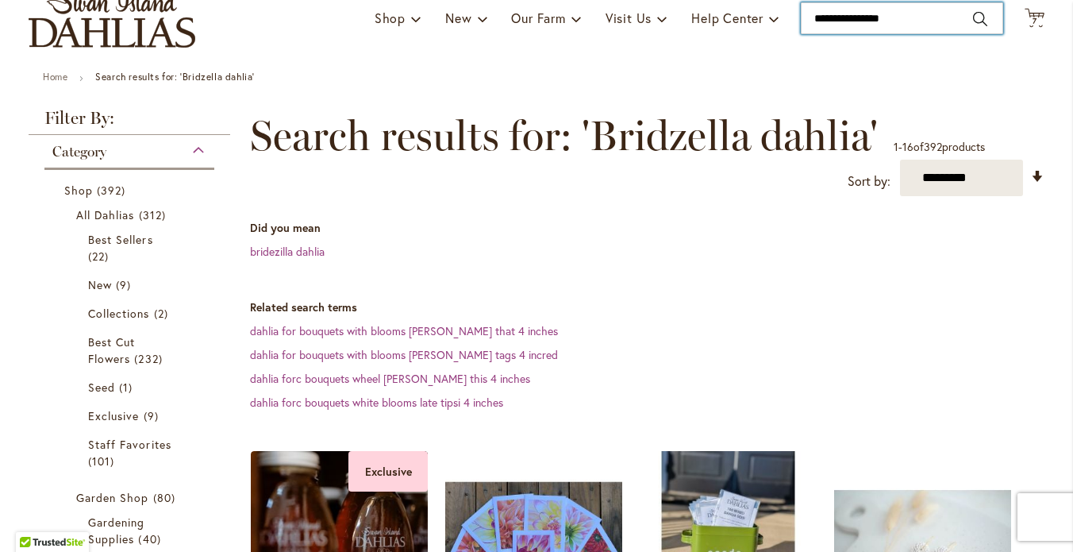
click at [841, 34] on input "**********" at bounding box center [902, 18] width 202 height 32
click at [974, 31] on button "Search" at bounding box center [980, 18] width 14 height 25
type input "**********"
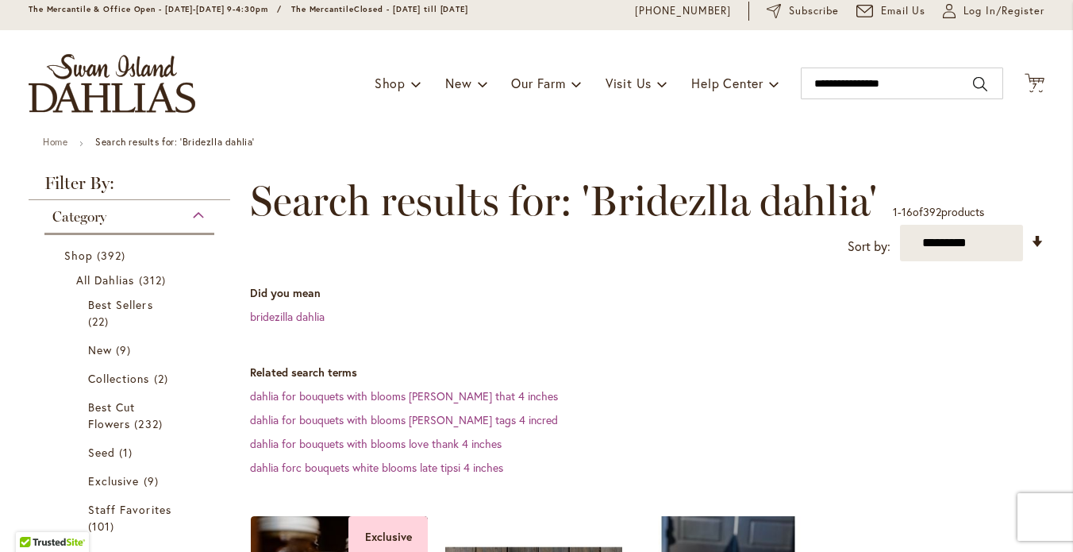
scroll to position [51, 0]
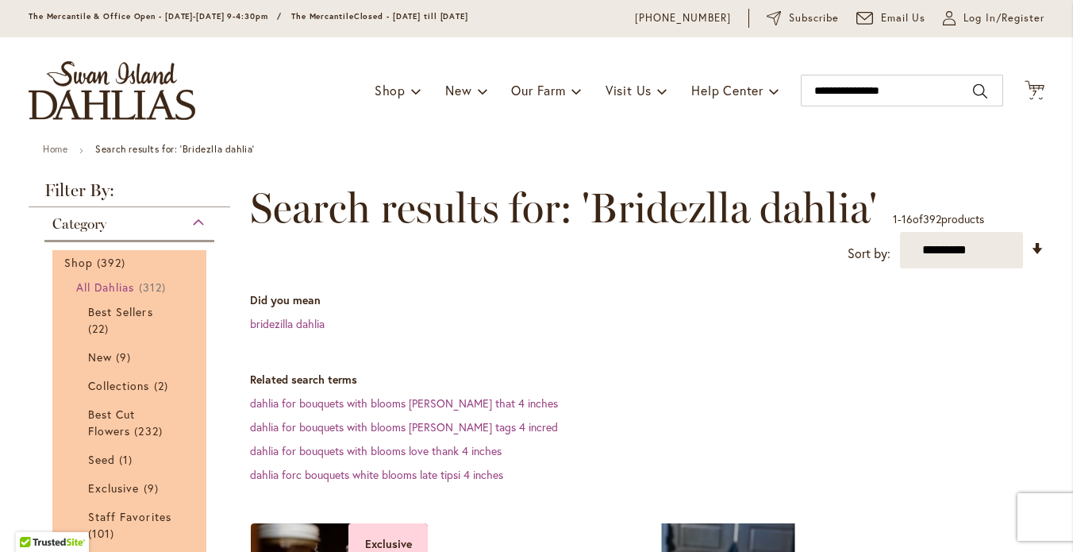
click at [109, 295] on span "All Dahlias" at bounding box center [105, 286] width 59 height 15
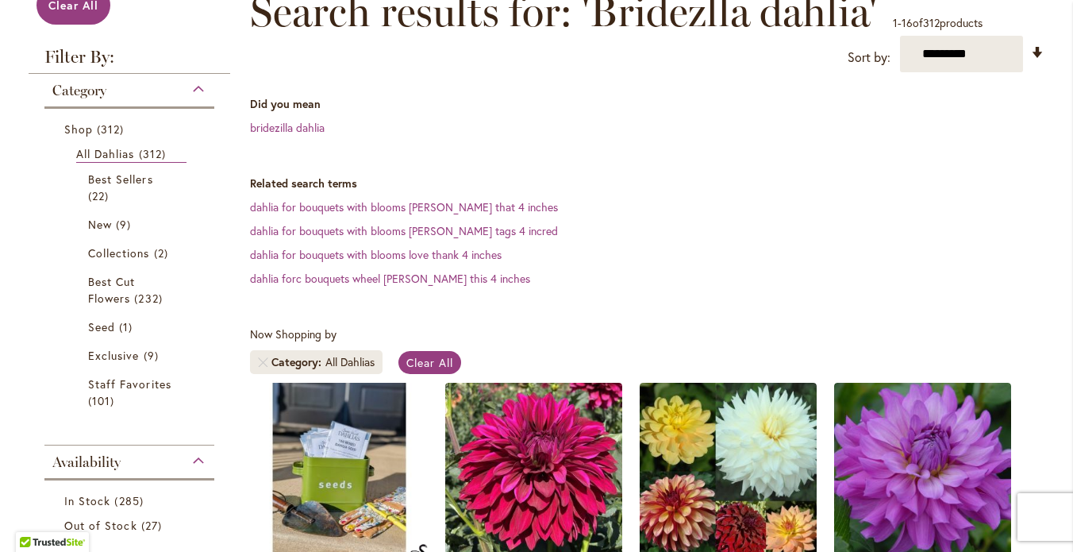
scroll to position [262, 0]
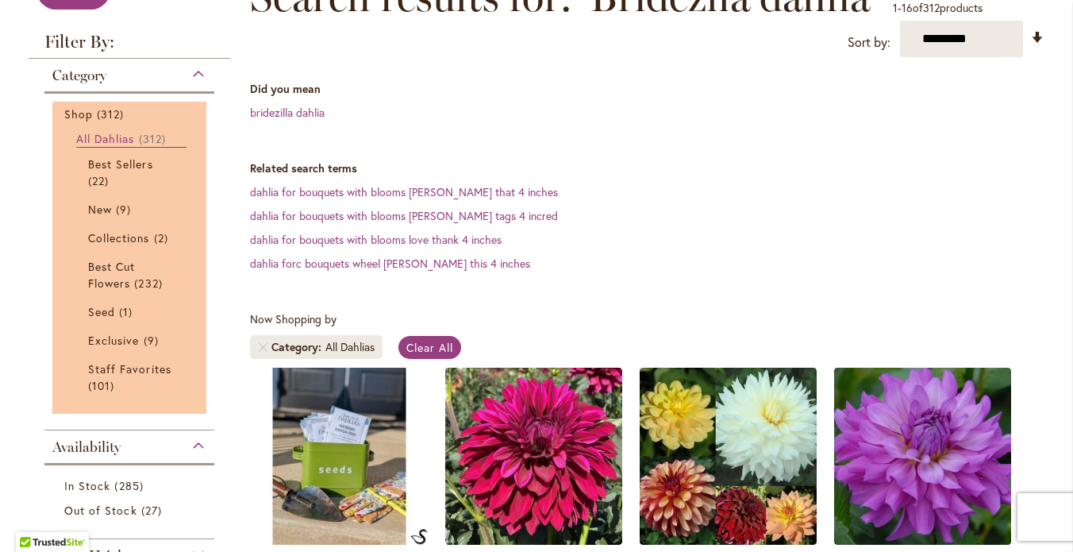
click at [102, 146] on span "All Dahlias" at bounding box center [105, 138] width 59 height 15
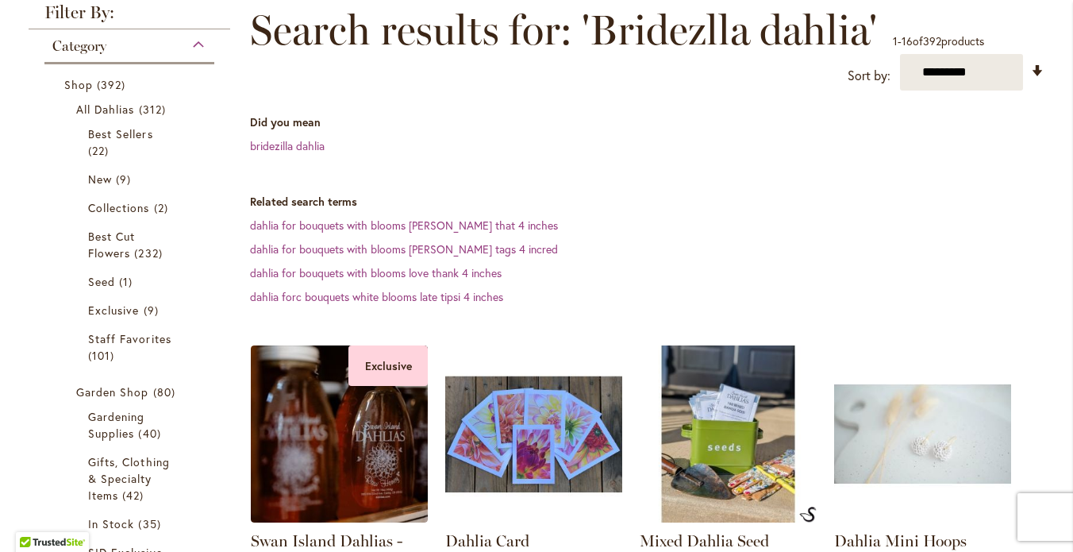
scroll to position [182, 0]
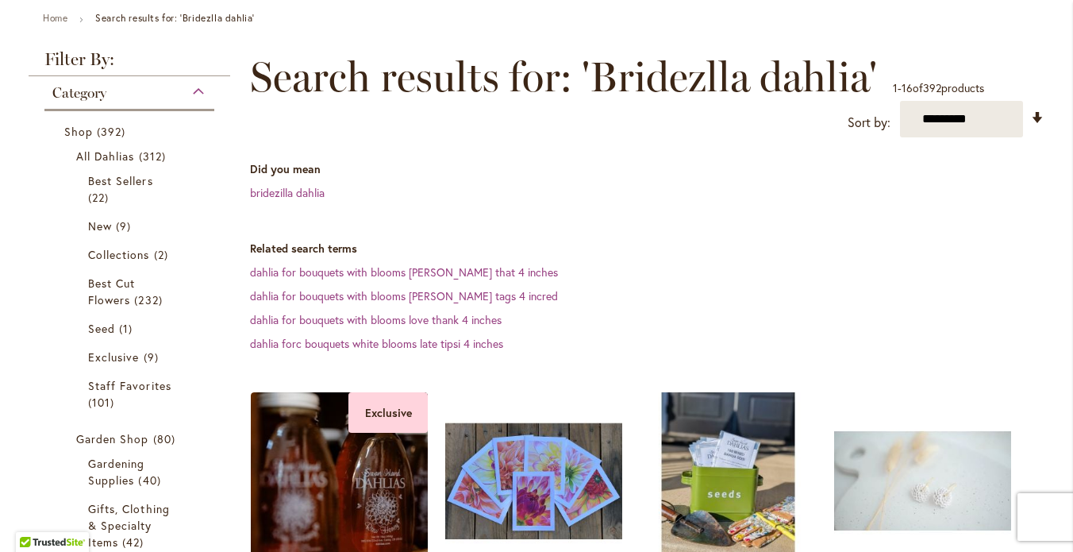
click at [209, 102] on div "Category" at bounding box center [129, 88] width 170 height 25
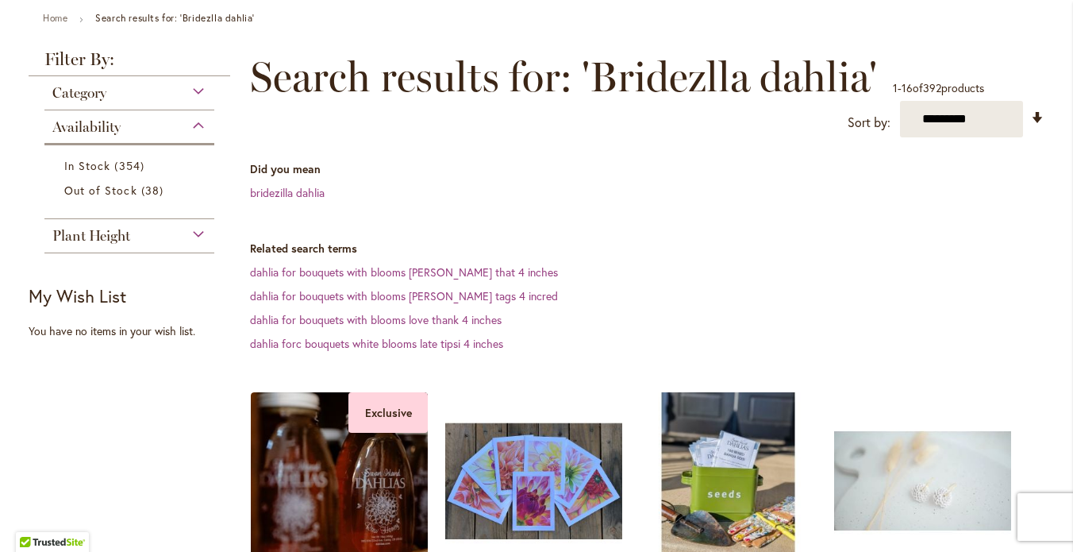
click at [209, 102] on div "Category" at bounding box center [129, 88] width 170 height 25
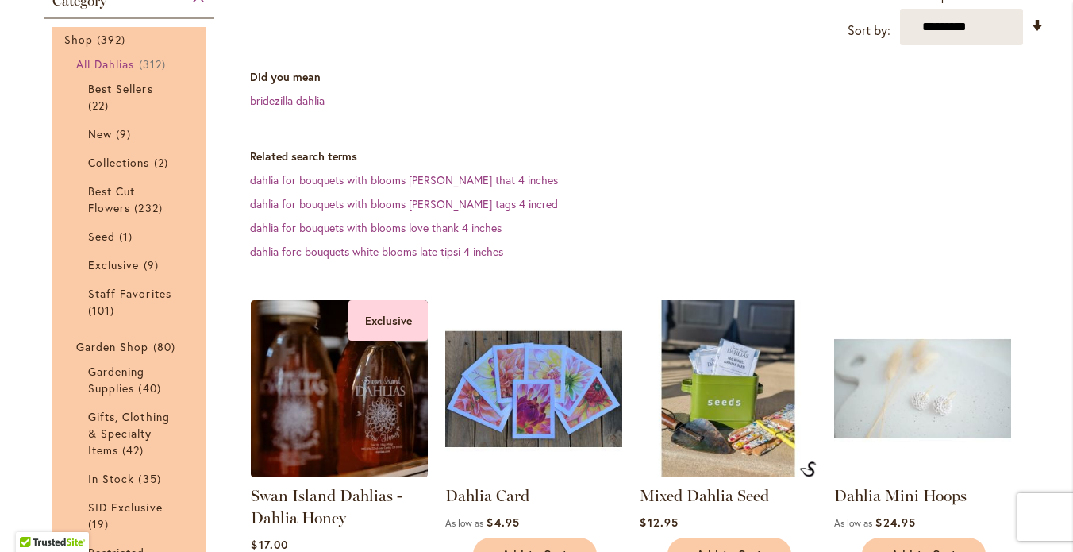
click at [99, 71] on span "All Dahlias" at bounding box center [105, 63] width 59 height 15
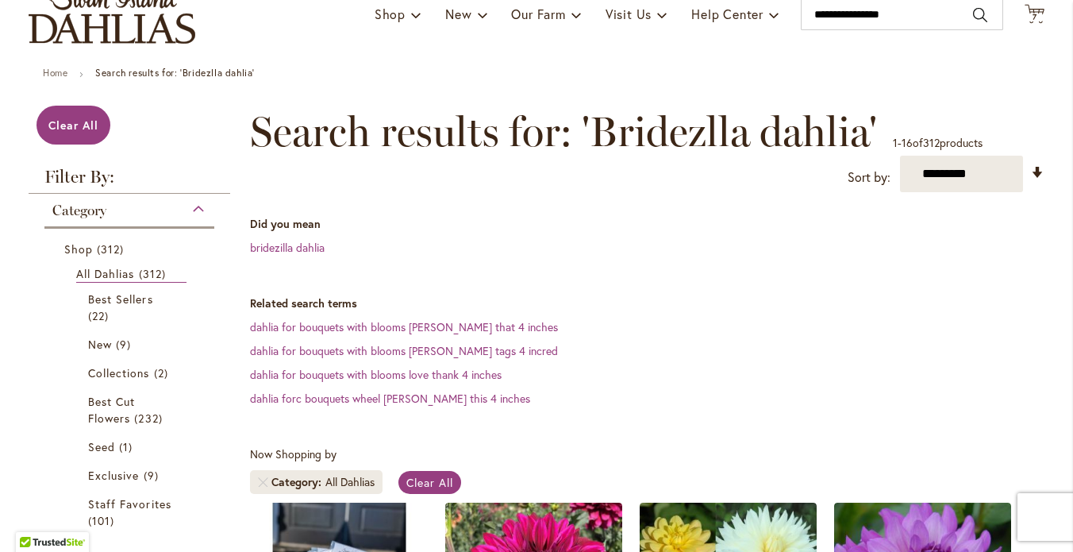
scroll to position [225, 0]
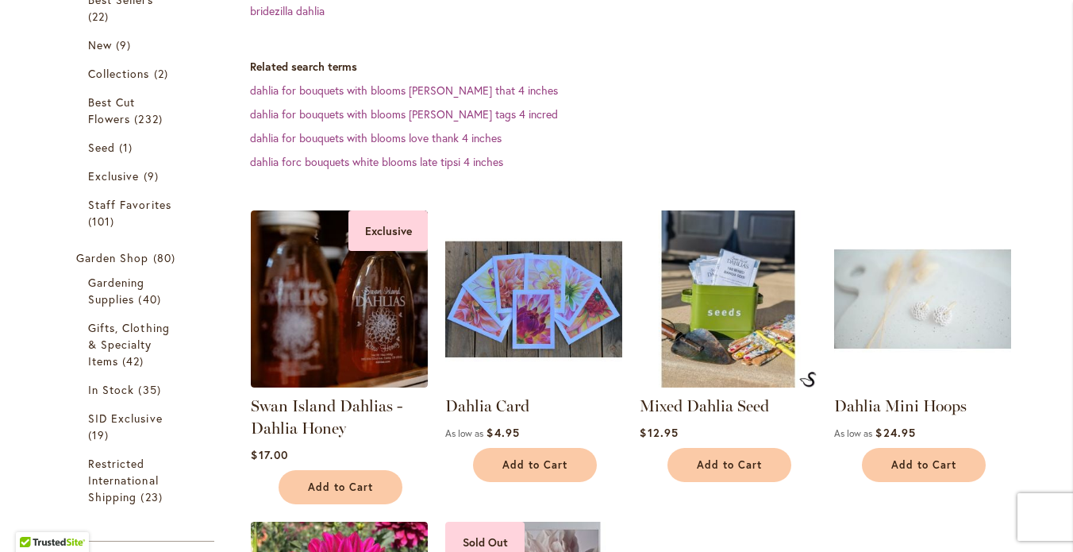
scroll to position [76, 0]
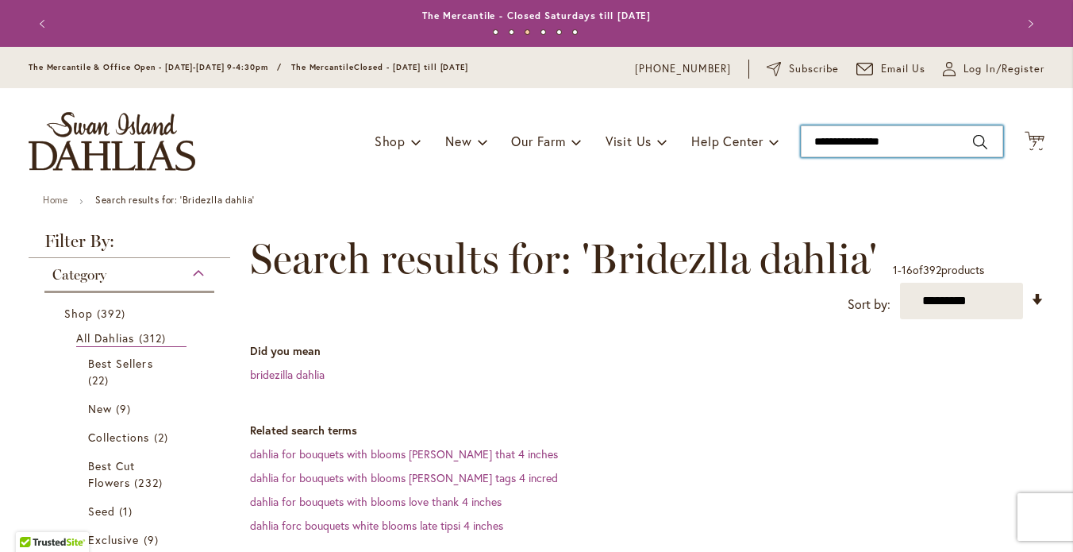
type input "**********"
drag, startPoint x: 897, startPoint y: 155, endPoint x: 791, endPoint y: 161, distance: 106.6
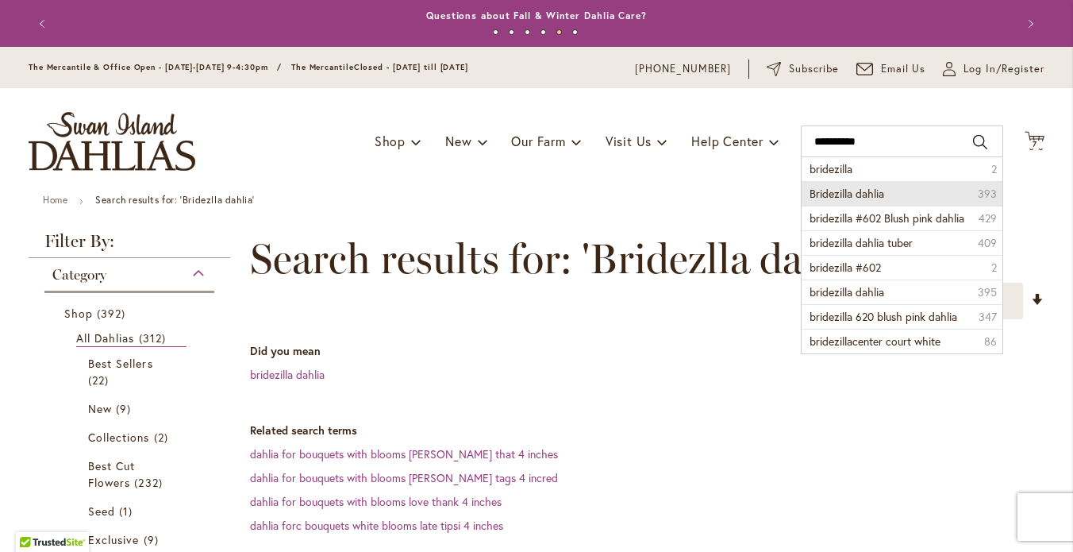
click at [841, 201] on span "Bridezilla dahlia" at bounding box center [847, 193] width 75 height 15
type input "**********"
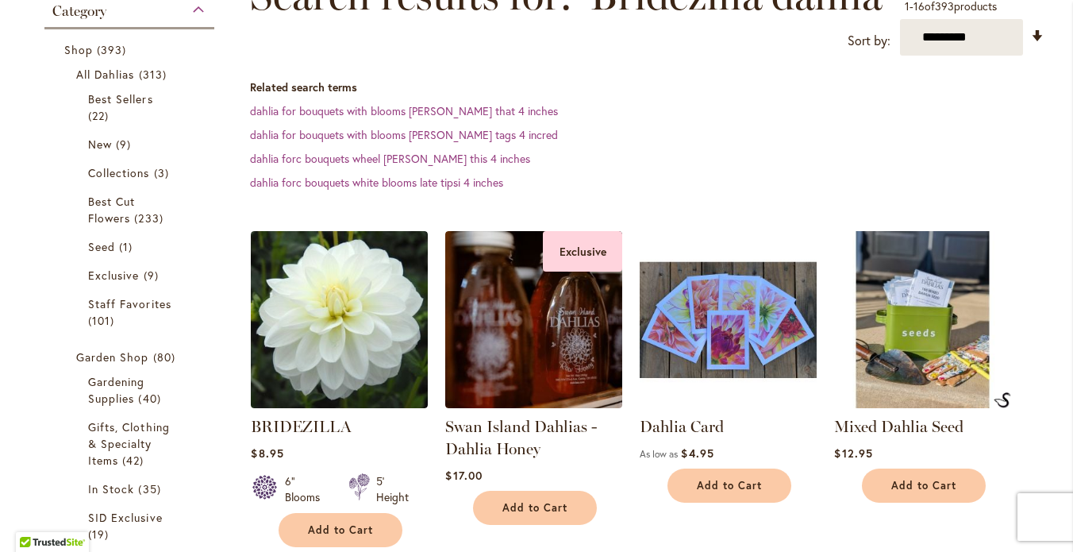
scroll to position [285, 0]
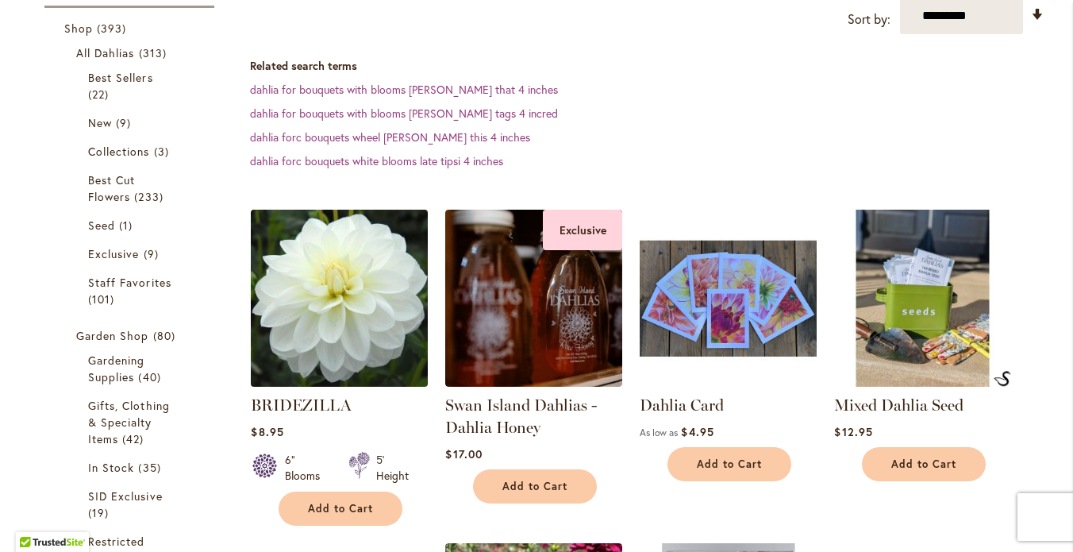
click at [341, 320] on img at bounding box center [340, 298] width 186 height 186
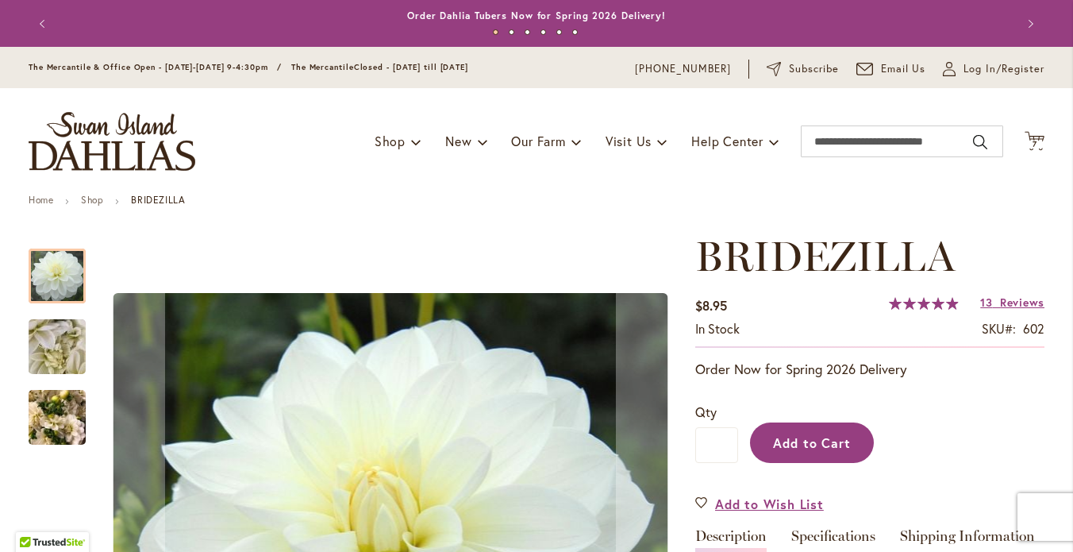
click at [819, 451] on span "Add to Cart" at bounding box center [812, 442] width 79 height 17
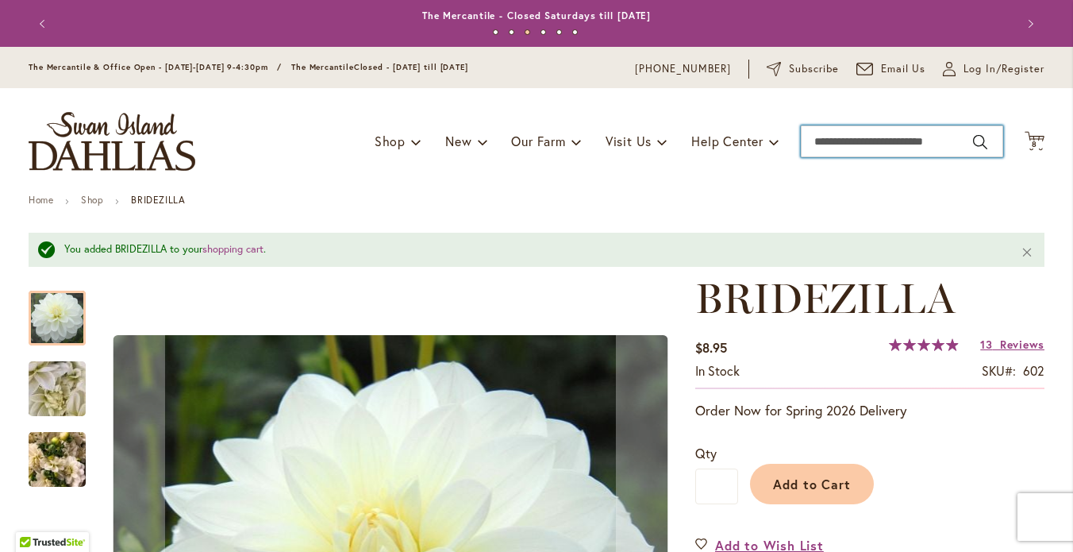
click at [833, 152] on input "Search" at bounding box center [902, 141] width 202 height 32
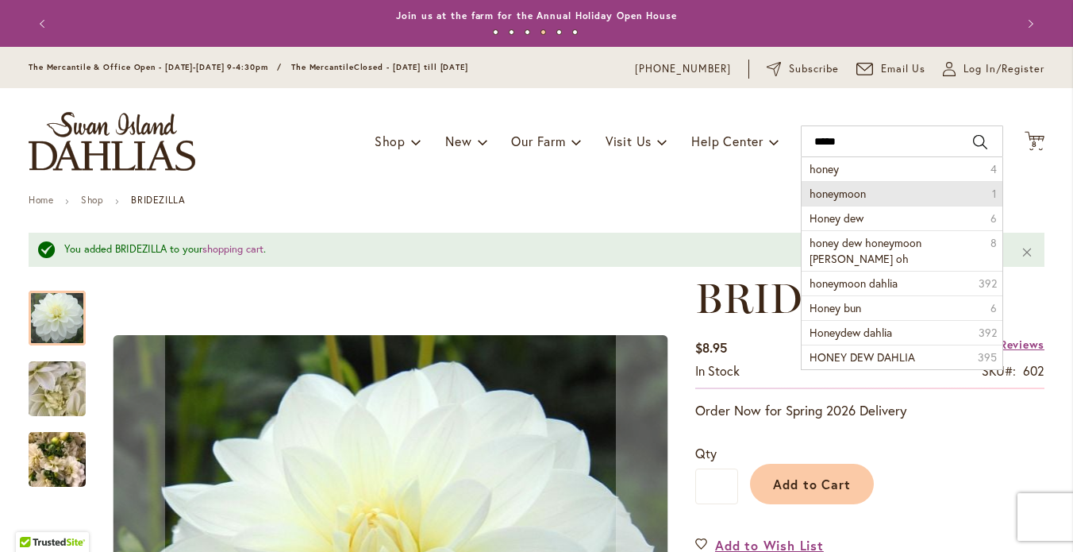
click at [848, 201] on span "honeymoon" at bounding box center [838, 193] width 56 height 15
type input "*********"
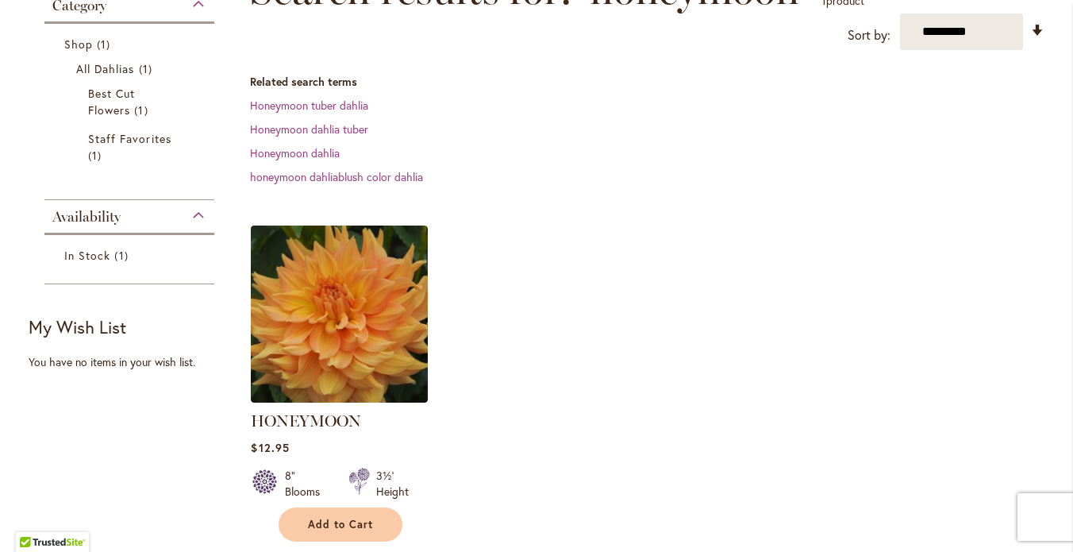
scroll to position [296, 0]
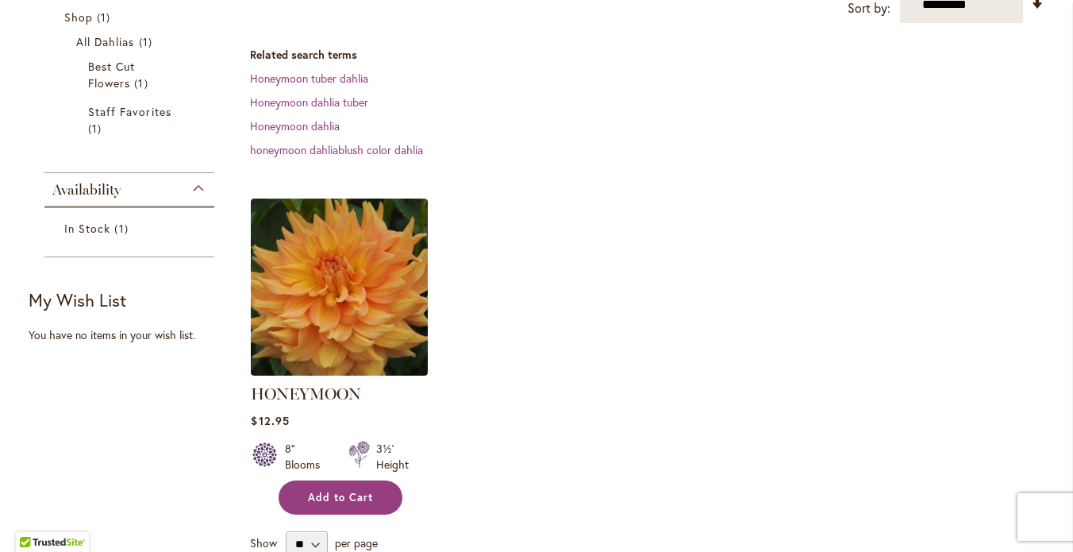
click at [337, 504] on span "Add to Cart" at bounding box center [340, 497] width 65 height 13
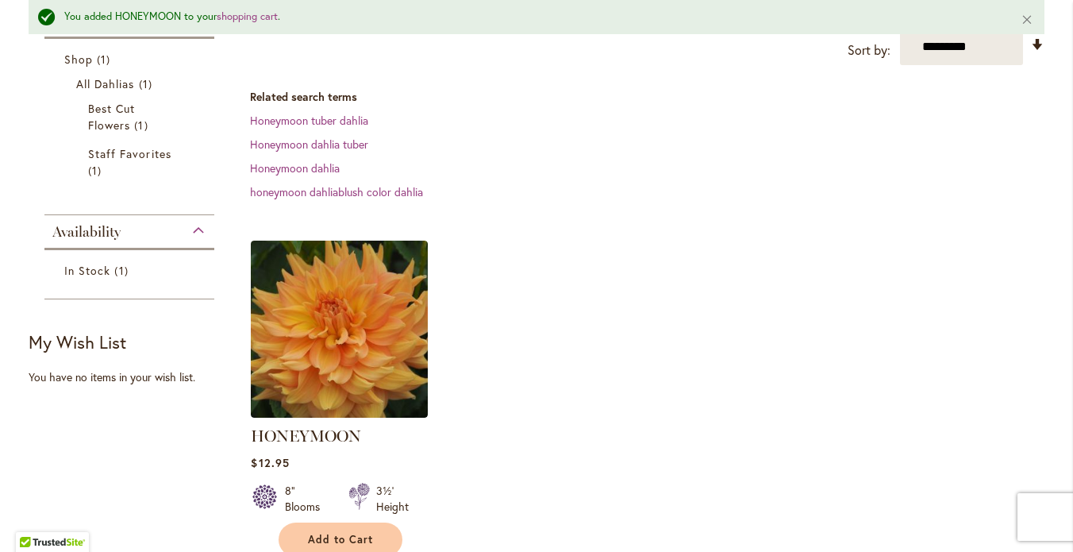
scroll to position [40, 0]
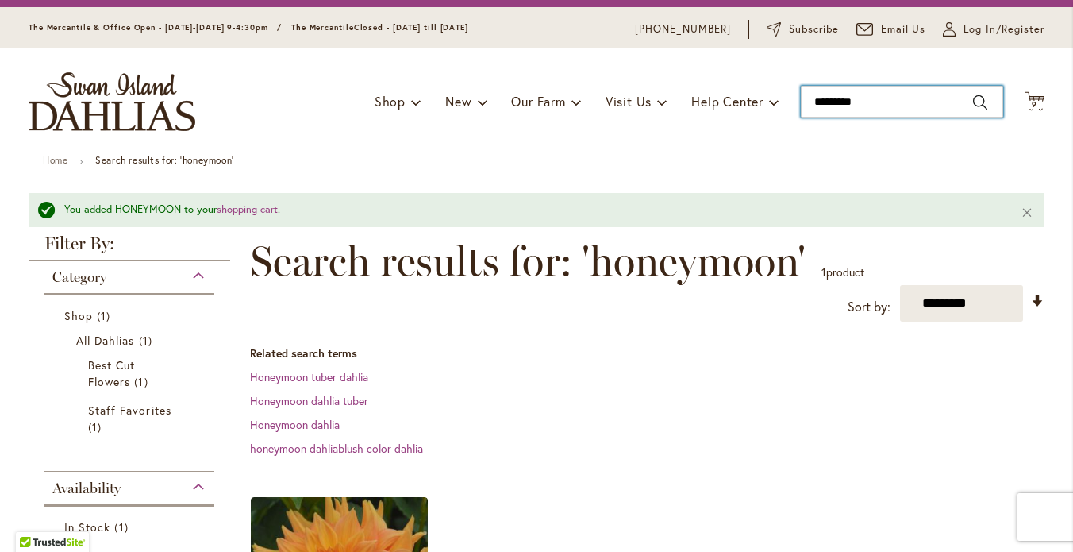
drag, startPoint x: 882, startPoint y: 115, endPoint x: 785, endPoint y: 121, distance: 97.0
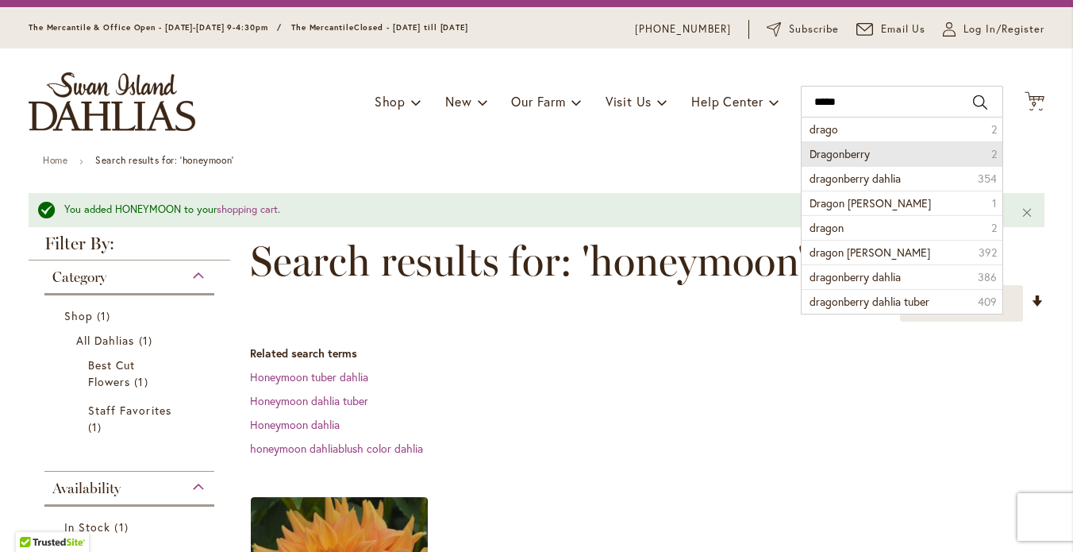
click at [838, 161] on span "Dragonberry" at bounding box center [840, 153] width 60 height 15
type input "**********"
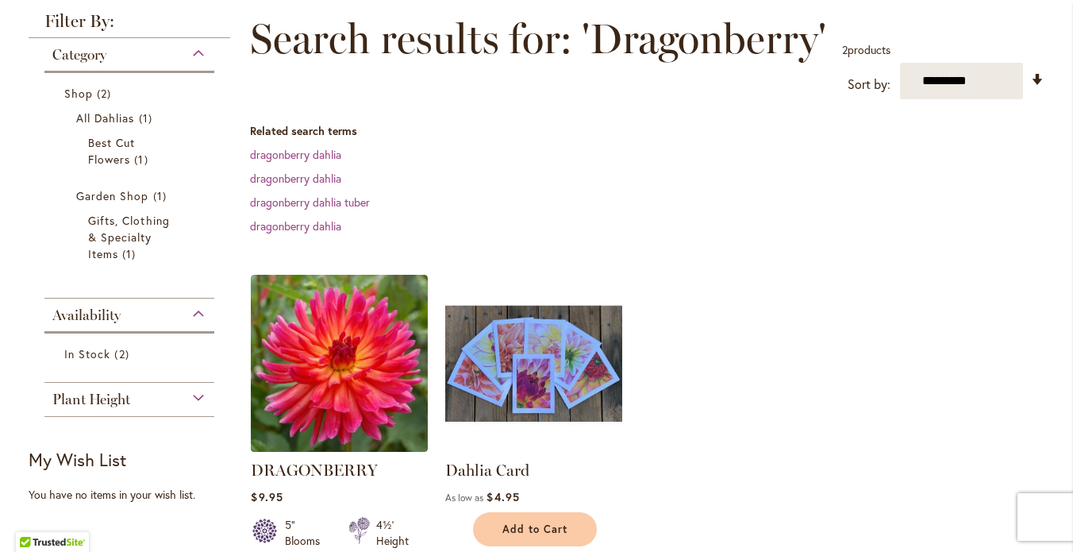
scroll to position [244, 0]
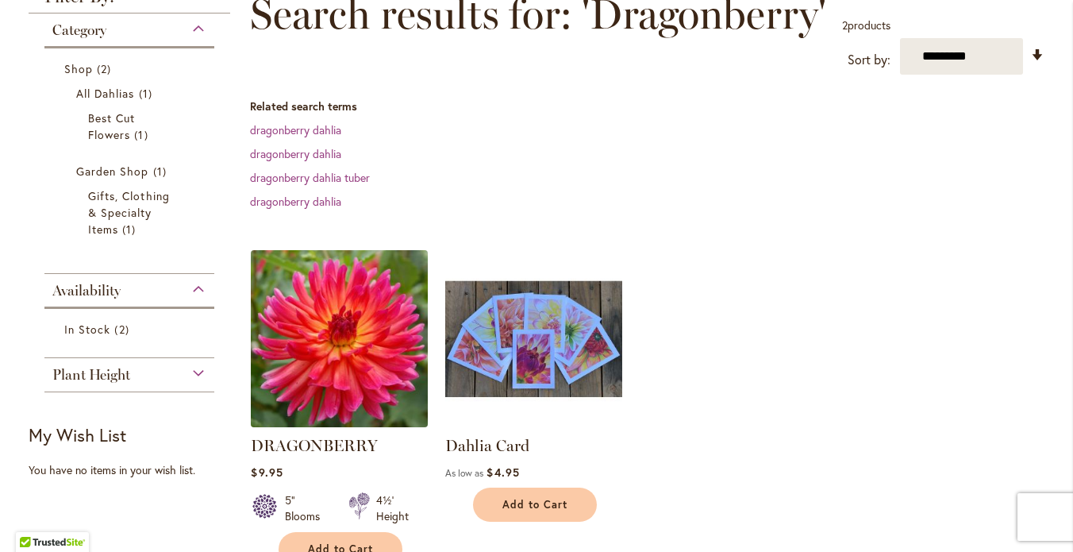
click at [375, 359] on img at bounding box center [340, 338] width 186 height 186
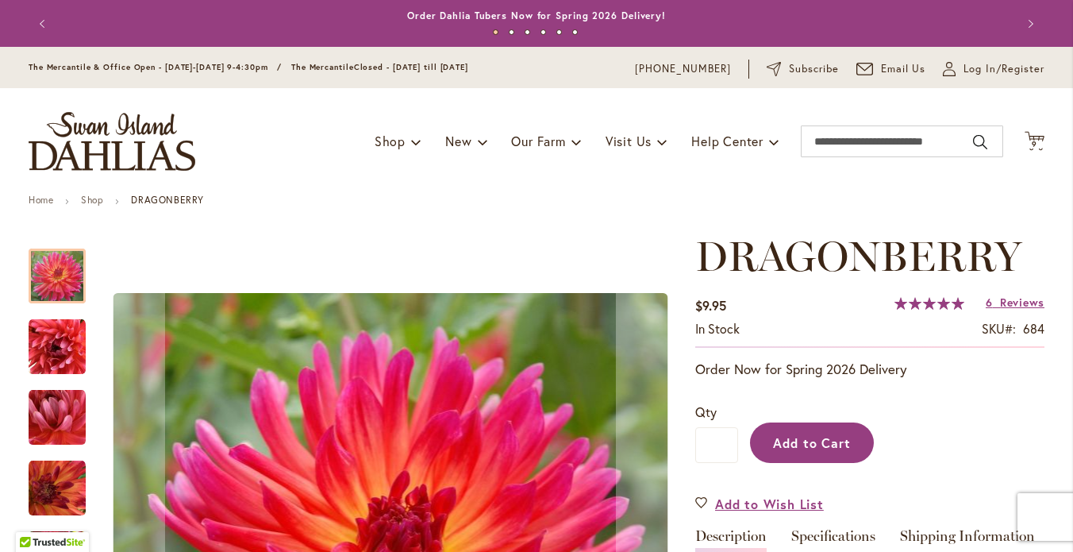
click at [807, 451] on span "Add to Cart" at bounding box center [812, 442] width 79 height 17
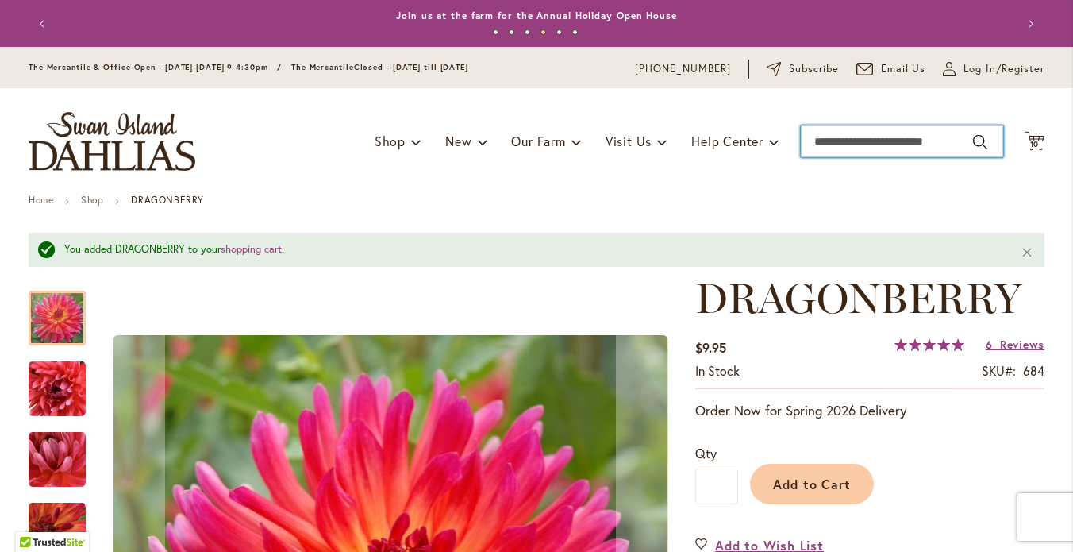
click at [826, 157] on input "Search" at bounding box center [902, 141] width 202 height 32
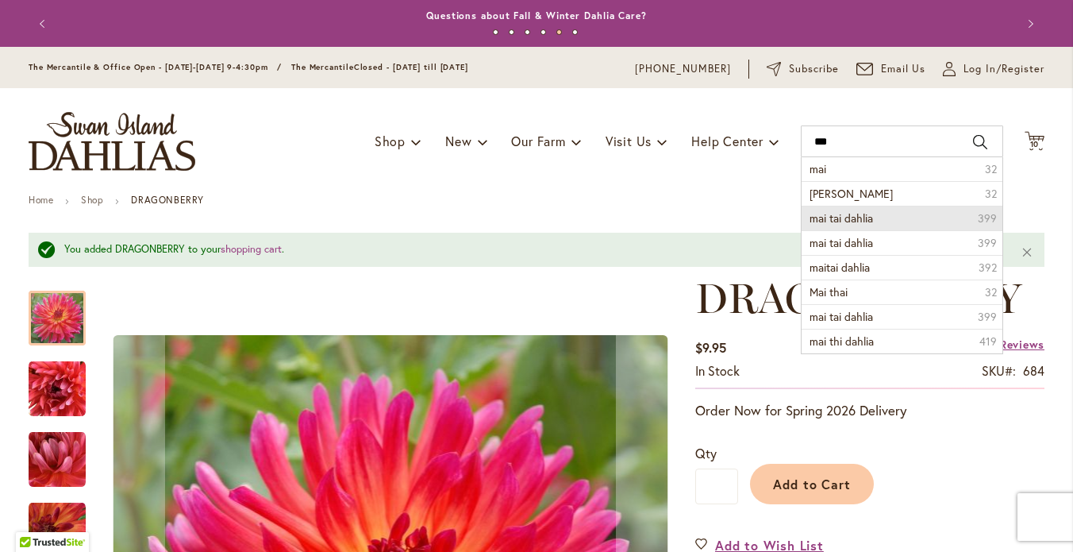
click at [860, 225] on span "mai tai dahlia" at bounding box center [842, 217] width 64 height 15
type input "**********"
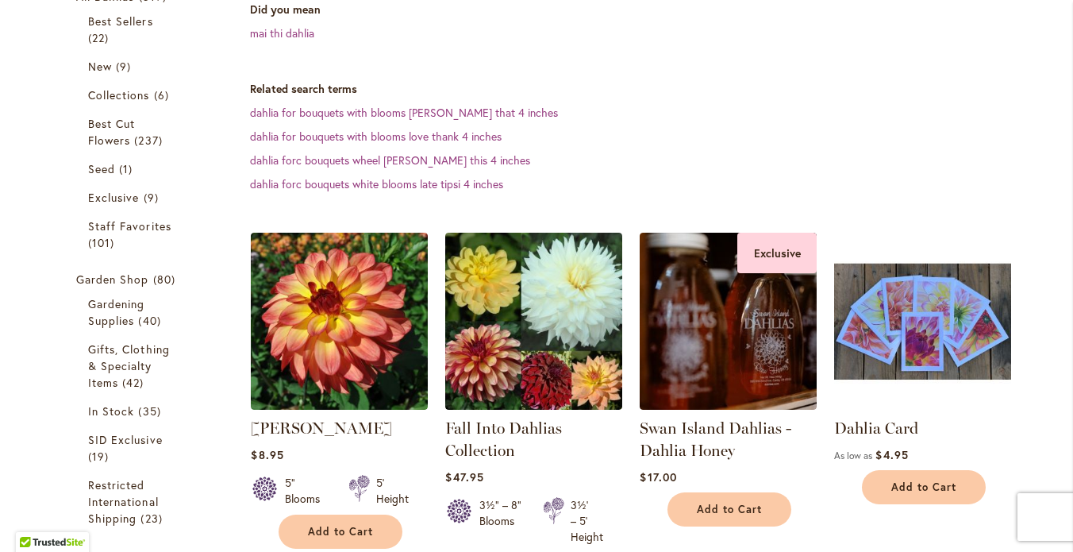
scroll to position [392, 0]
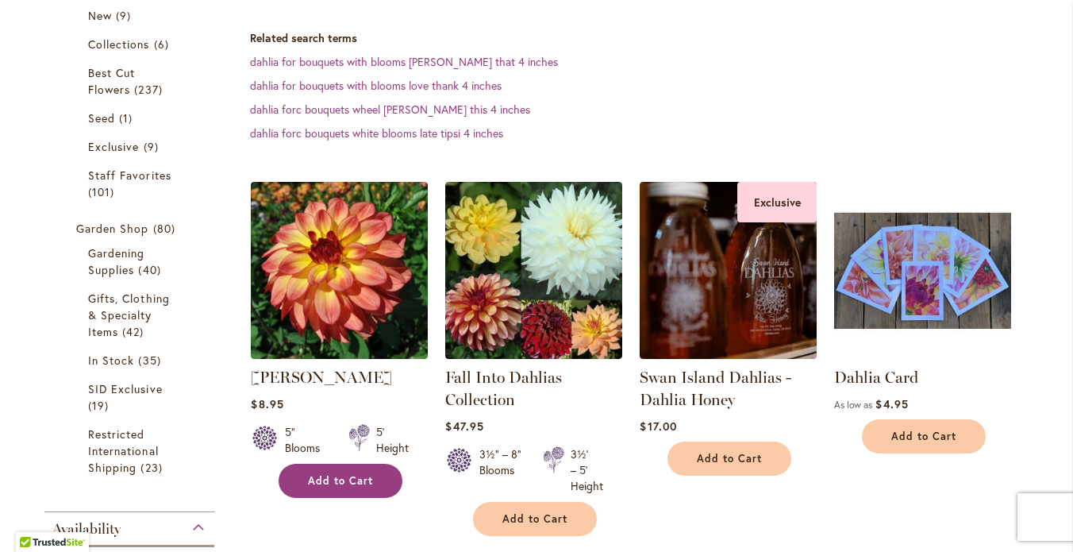
click at [350, 487] on span "Add to Cart" at bounding box center [340, 480] width 65 height 13
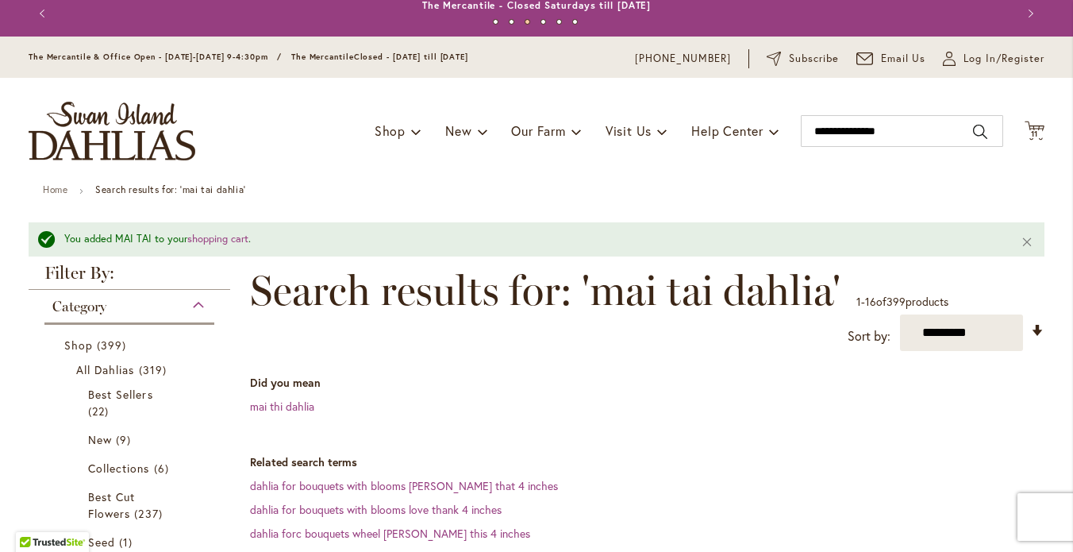
scroll to position [14, 0]
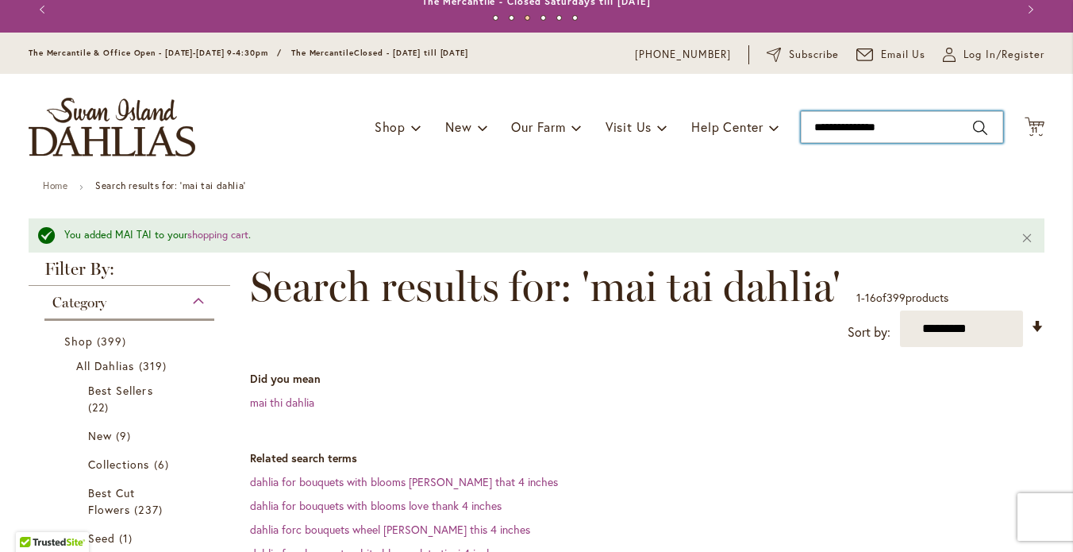
drag, startPoint x: 895, startPoint y: 138, endPoint x: 781, endPoint y: 143, distance: 114.4
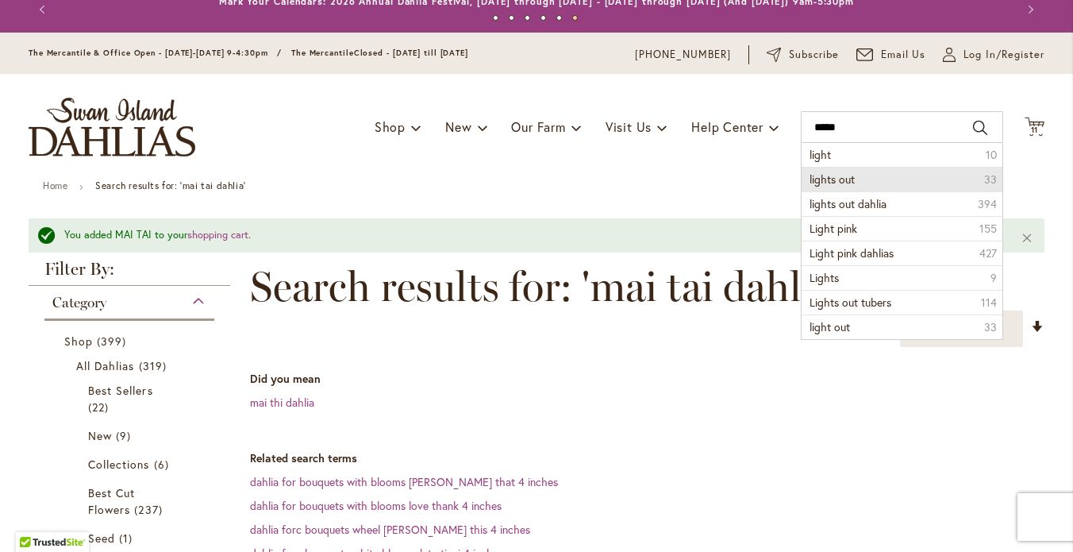
click at [839, 187] on span "lights out" at bounding box center [832, 178] width 45 height 15
type input "**********"
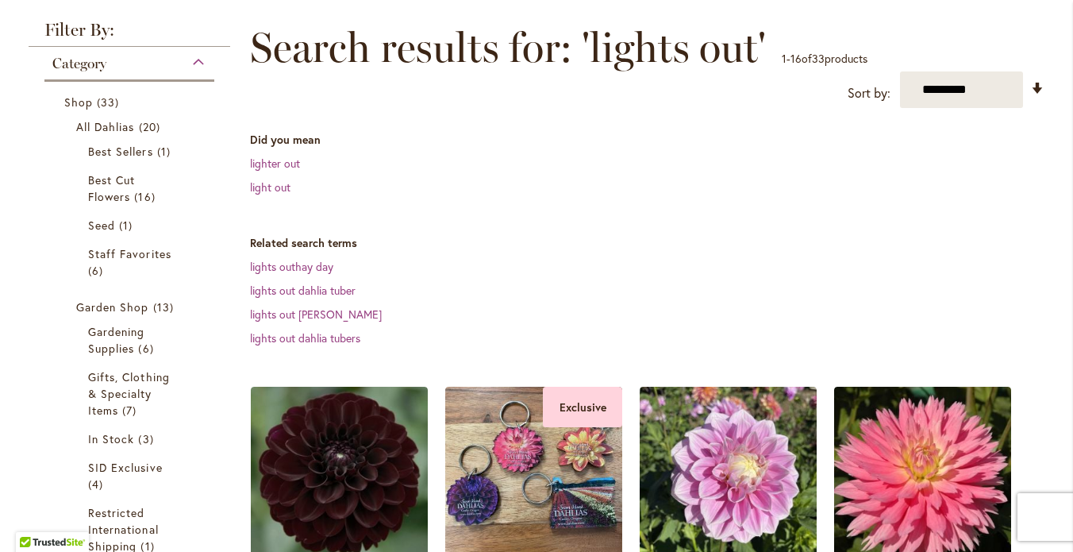
scroll to position [276, 0]
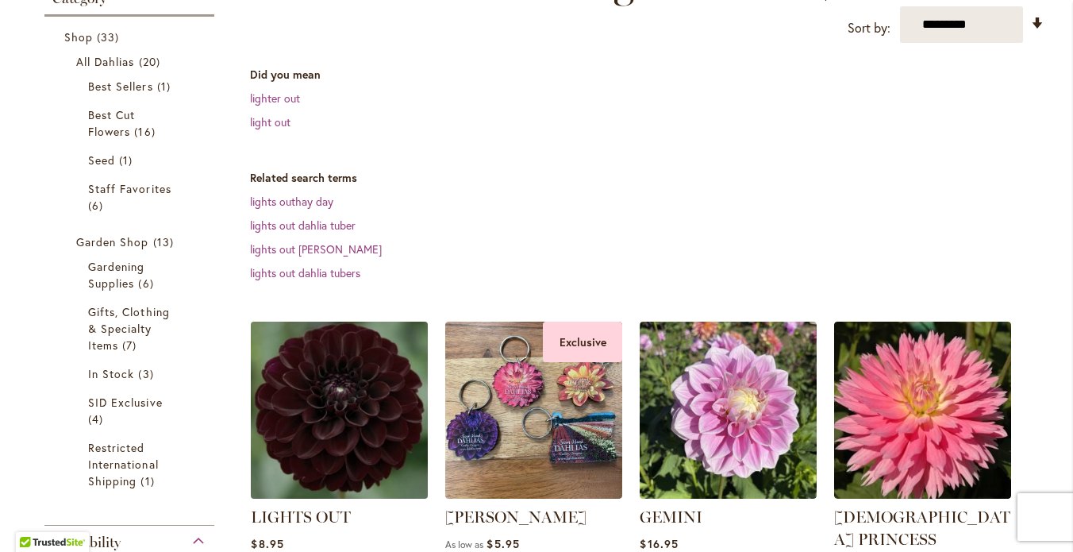
click at [327, 411] on img at bounding box center [340, 410] width 186 height 186
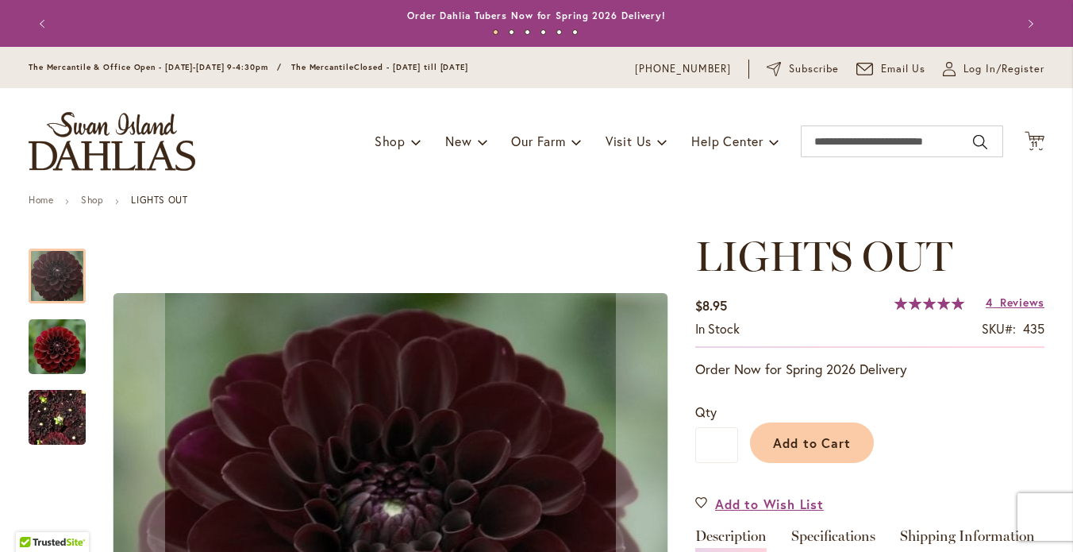
scroll to position [153, 0]
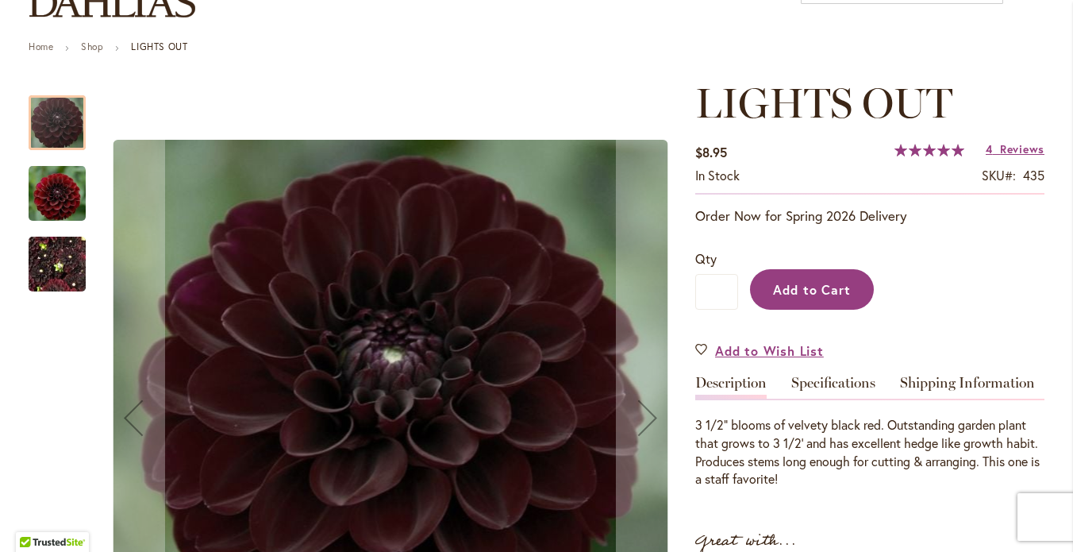
click at [788, 287] on button "Add to Cart" at bounding box center [812, 289] width 124 height 40
